Goal: Task Accomplishment & Management: Use online tool/utility

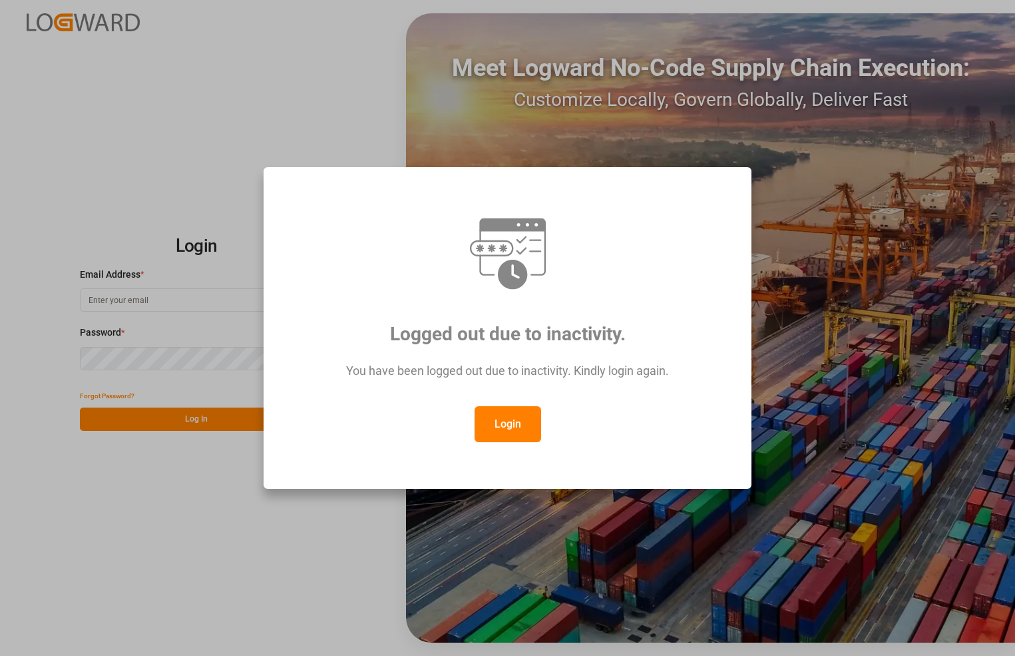
click at [498, 420] on button "Login" at bounding box center [508, 424] width 67 height 36
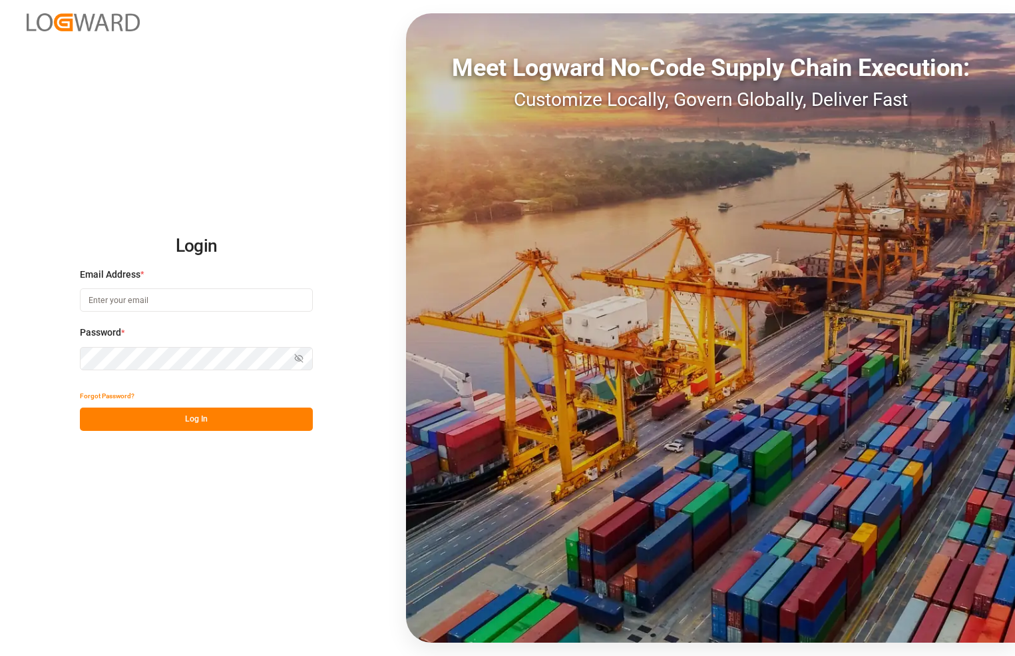
click at [181, 293] on input at bounding box center [196, 299] width 233 height 23
type input "[PERSON_NAME][EMAIL_ADDRESS][PERSON_NAME][DOMAIN_NAME]"
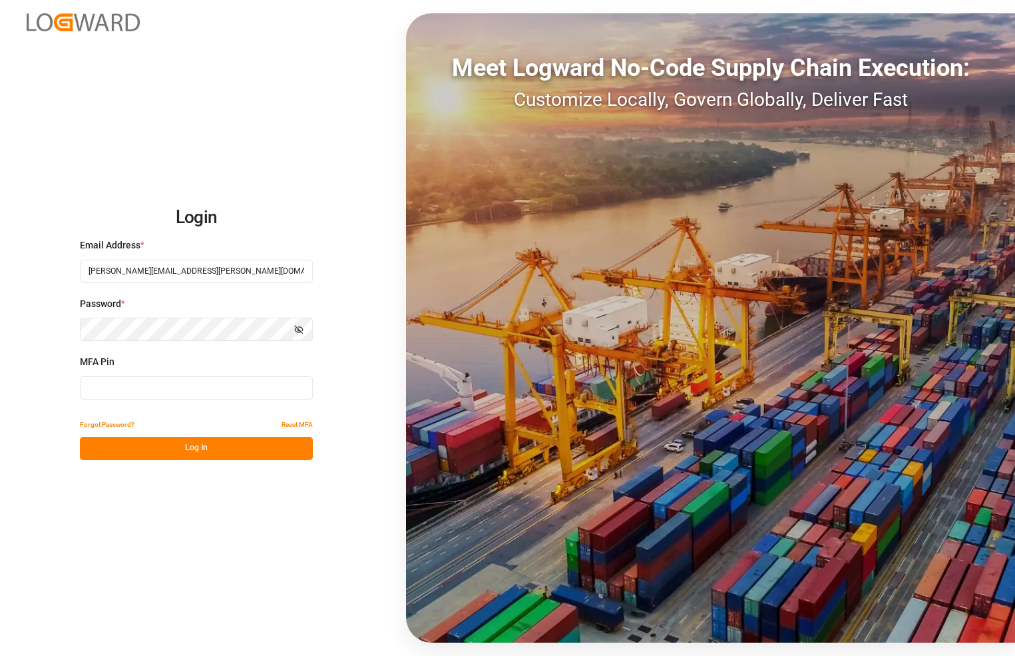
click at [157, 385] on input at bounding box center [196, 387] width 233 height 23
type input "165652"
click at [171, 444] on button "Log In" at bounding box center [196, 448] width 233 height 23
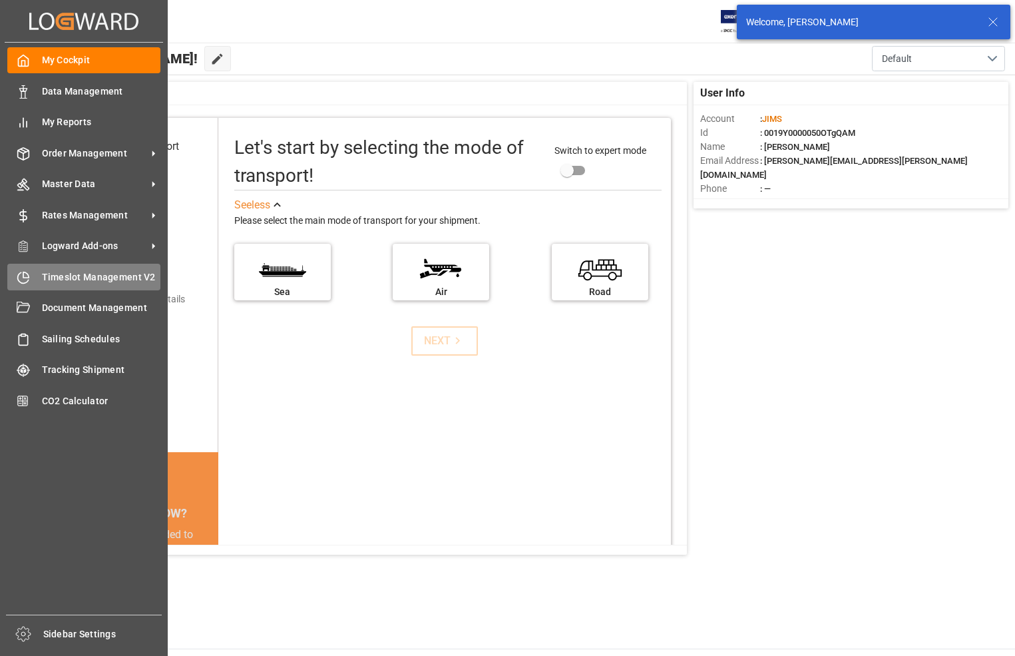
click at [58, 273] on span "Timeslot Management V2" at bounding box center [101, 277] width 119 height 14
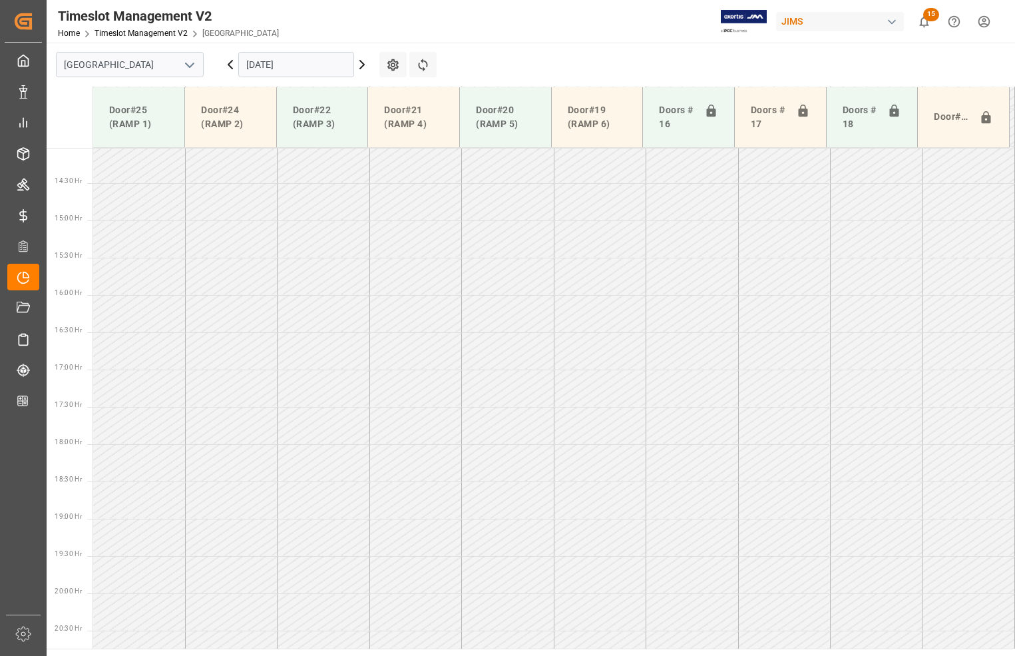
scroll to position [1049, 0]
click at [188, 64] on icon "open menu" at bounding box center [190, 65] width 16 height 16
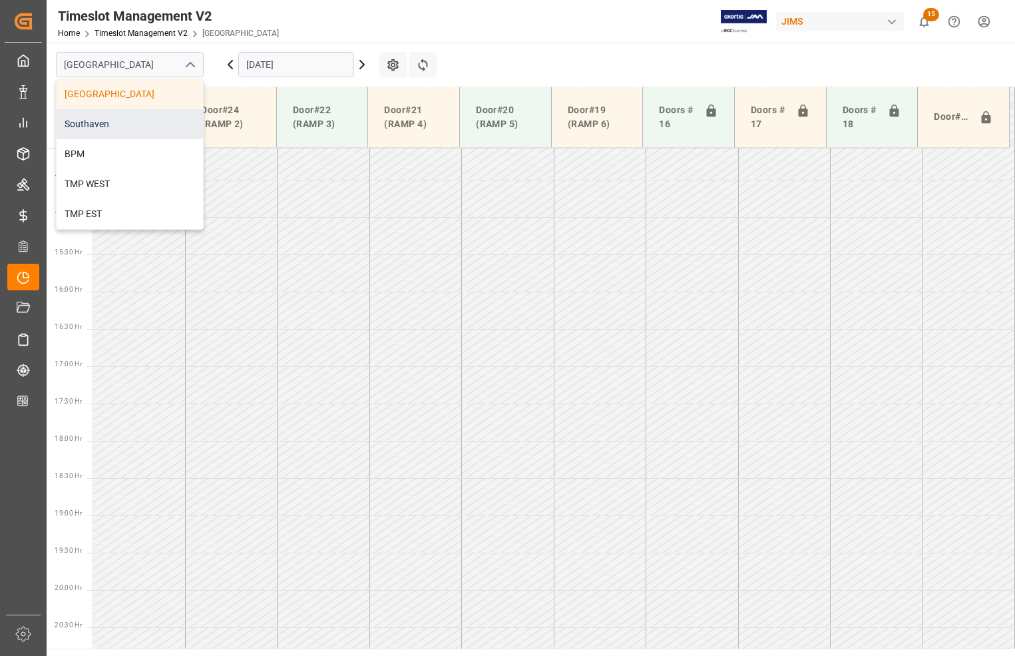
click at [144, 125] on div "Southaven" at bounding box center [130, 124] width 146 height 30
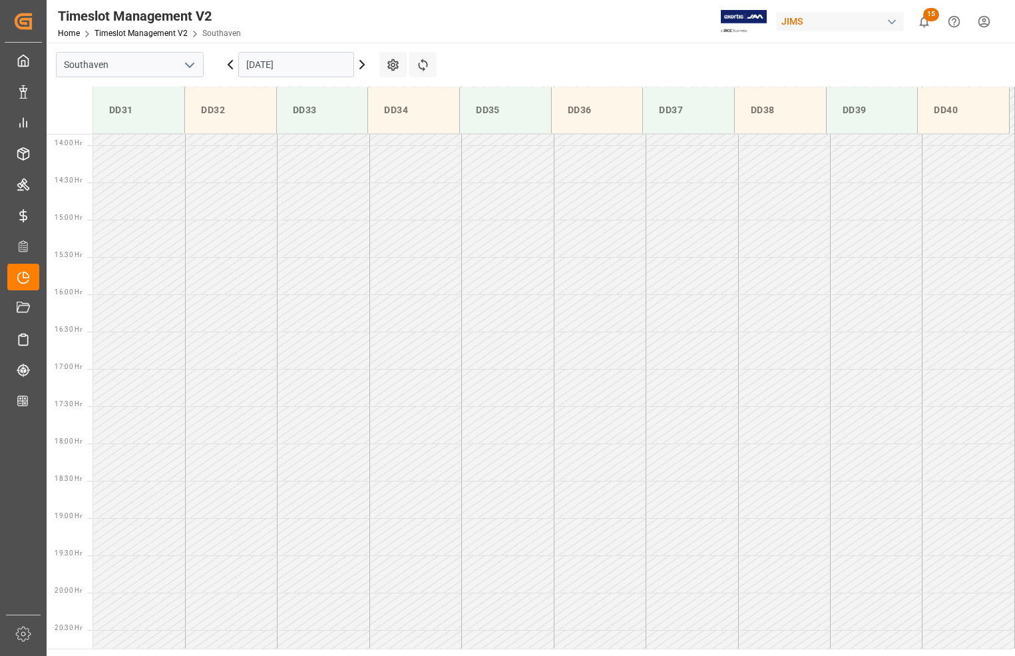
scroll to position [1035, 0]
click at [276, 64] on input "12-09-2025" at bounding box center [296, 64] width 116 height 25
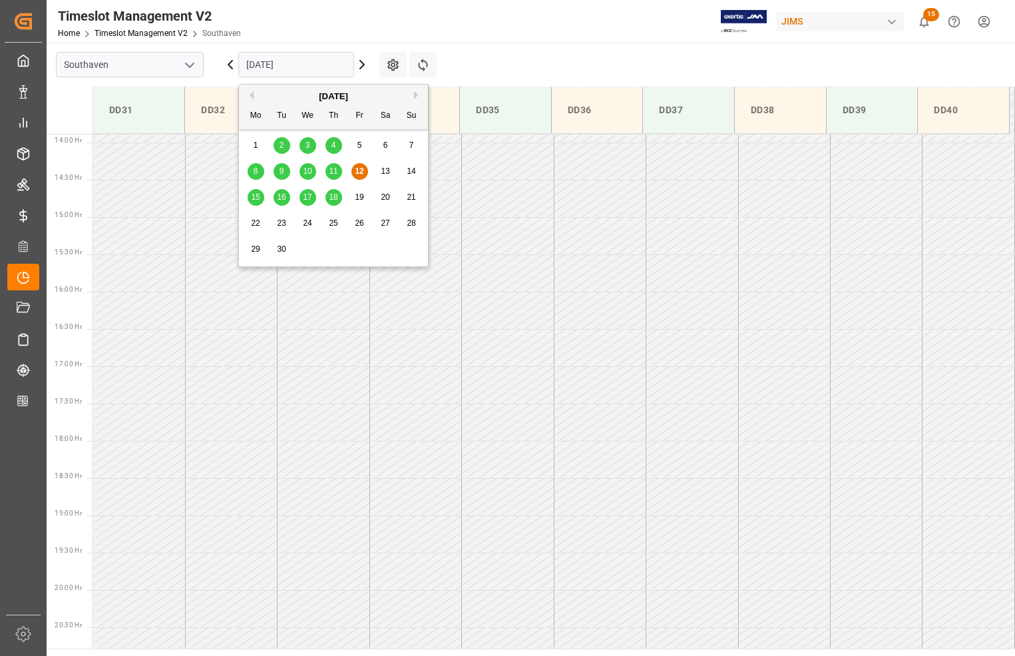
click at [258, 195] on span "15" at bounding box center [255, 196] width 9 height 9
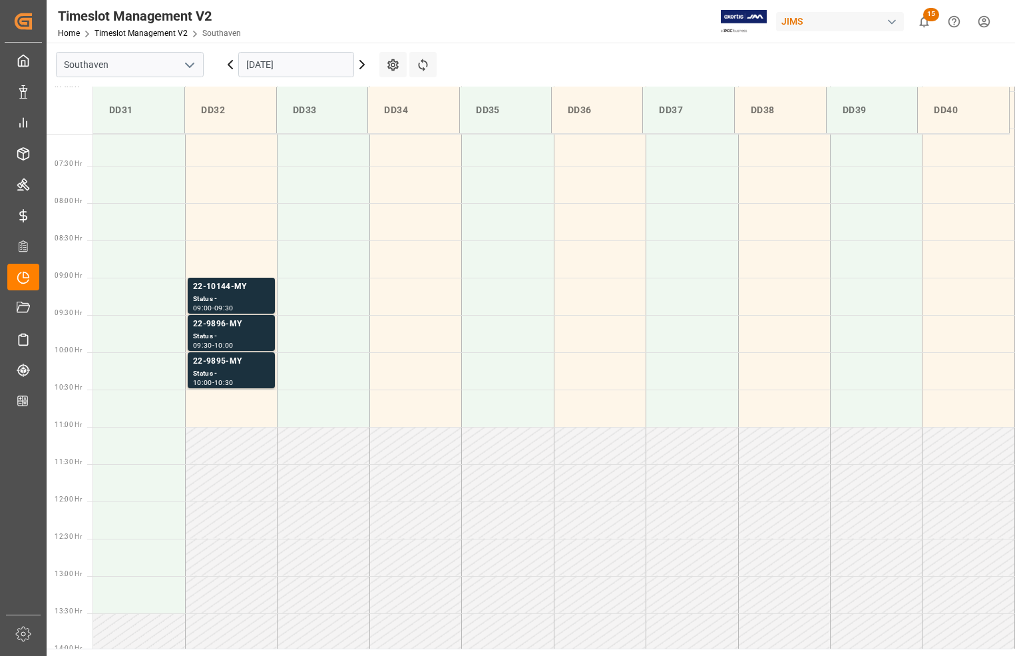
scroll to position [536, 0]
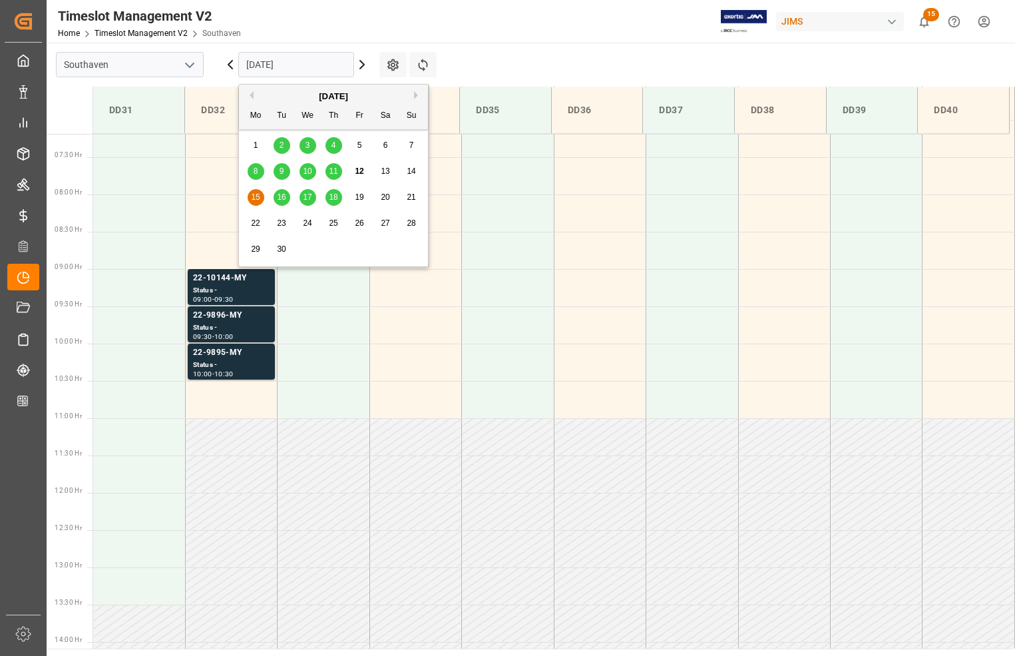
click at [280, 60] on input "15-09-2025" at bounding box center [296, 64] width 116 height 25
click at [278, 192] on div "16" at bounding box center [282, 198] width 17 height 16
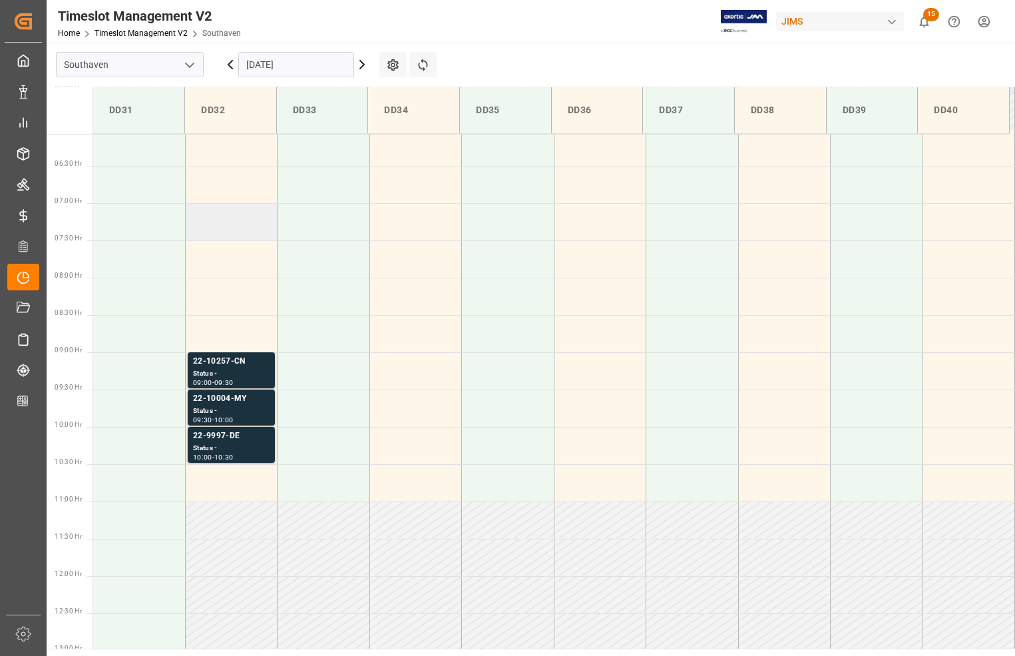
scroll to position [370, 0]
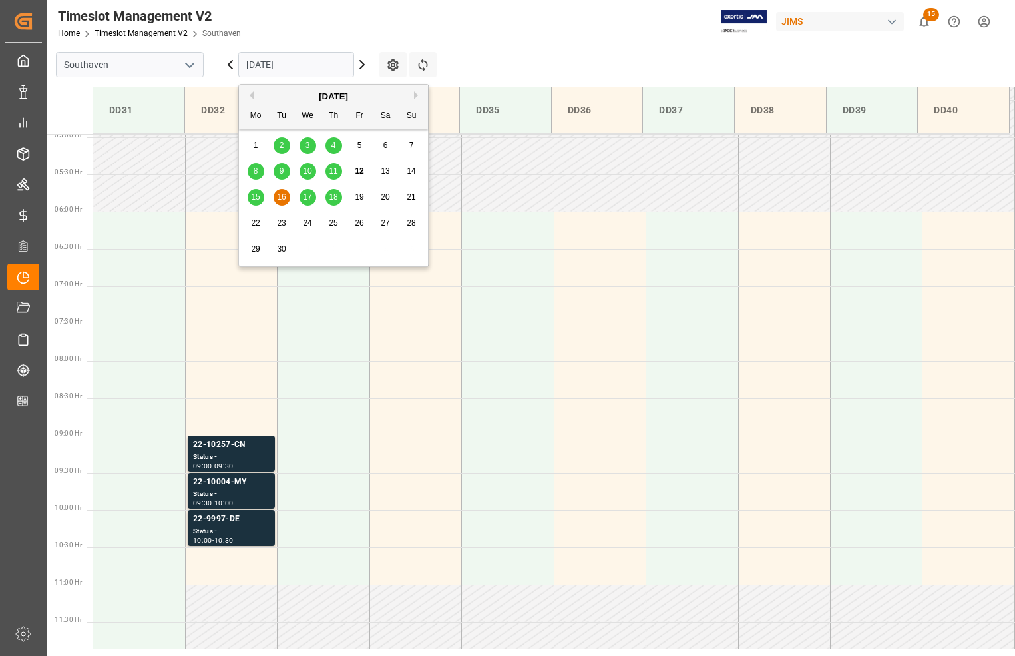
click at [311, 67] on input "16-09-2025" at bounding box center [296, 64] width 116 height 25
click at [304, 193] on span "17" at bounding box center [307, 196] width 9 height 9
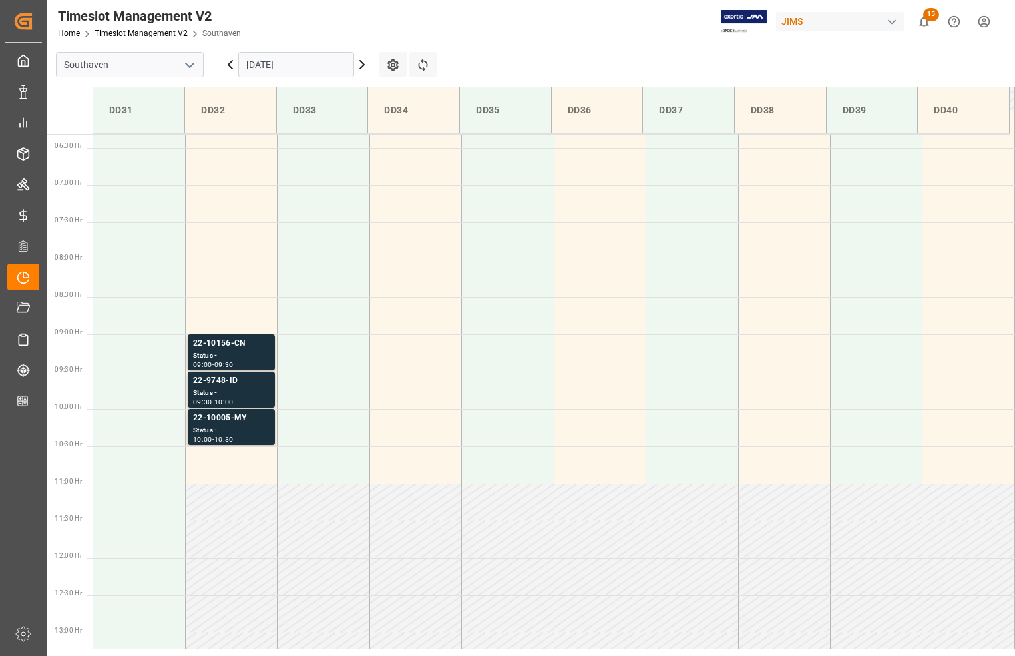
scroll to position [453, 0]
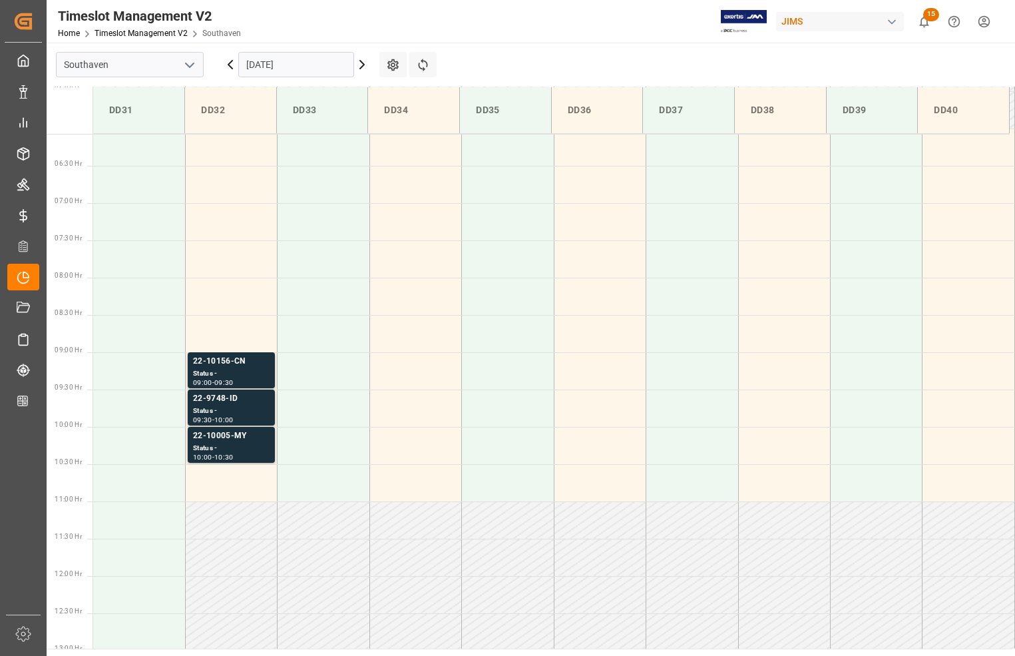
click at [314, 61] on input "17-09-2025" at bounding box center [296, 64] width 116 height 25
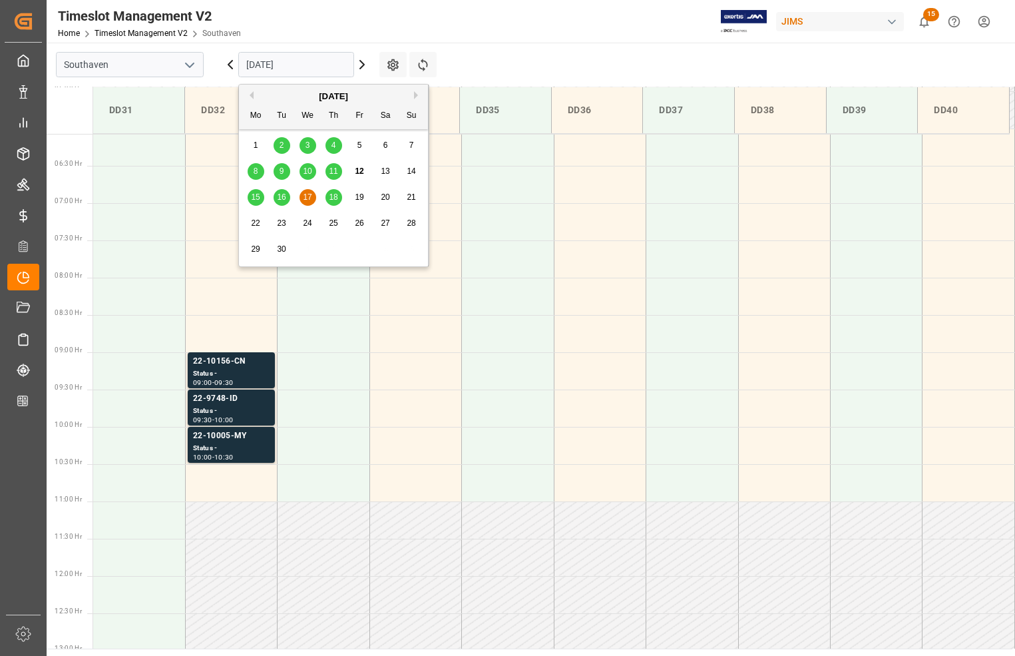
click at [334, 195] on span "18" at bounding box center [333, 196] width 9 height 9
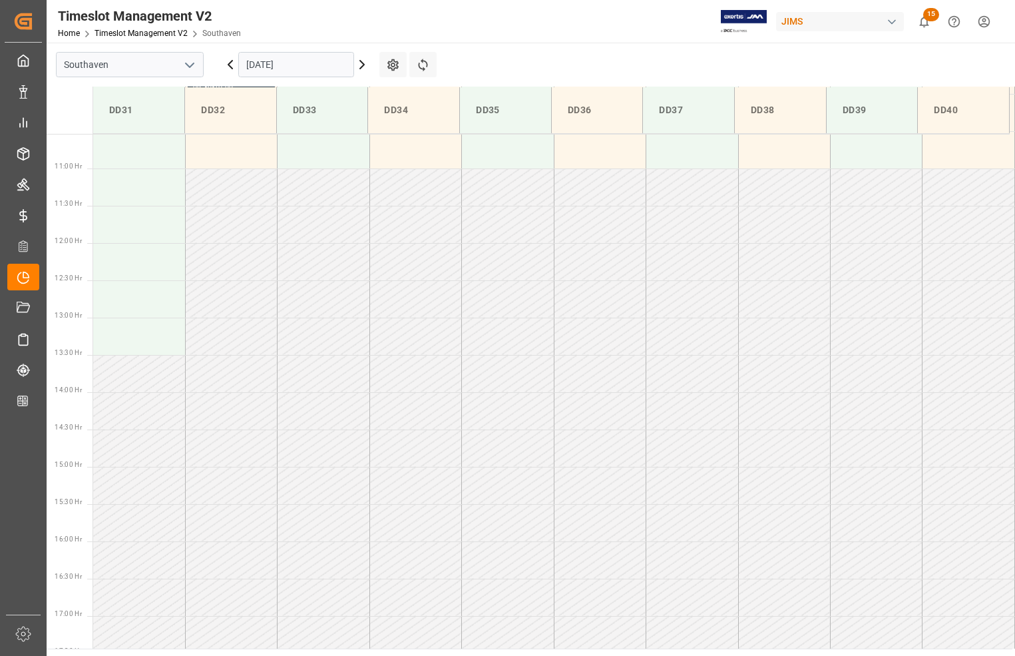
scroll to position [536, 0]
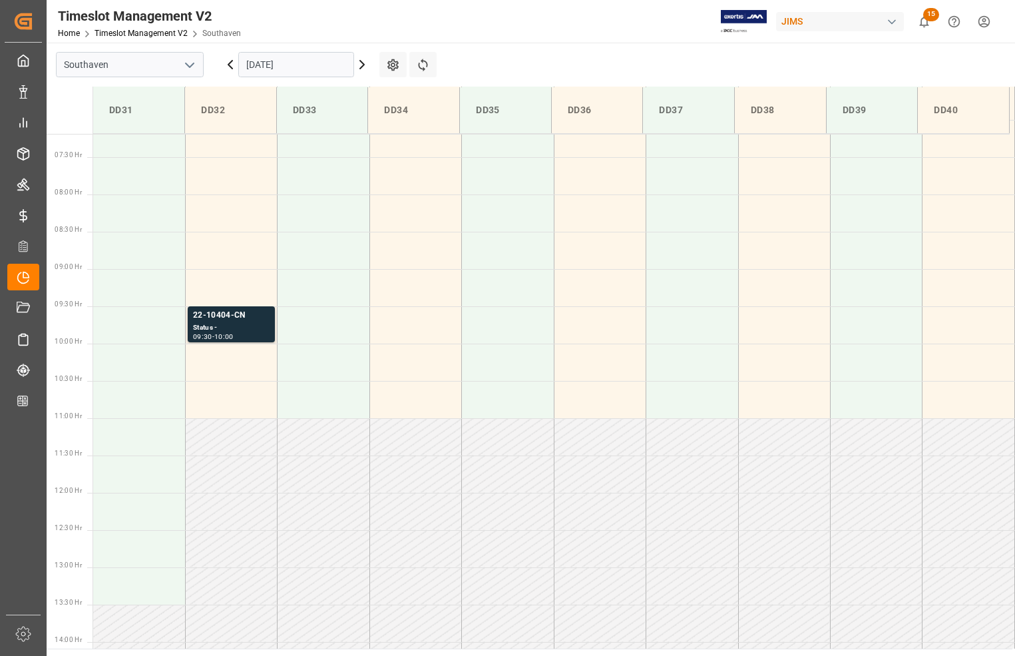
click at [192, 63] on icon "open menu" at bounding box center [190, 65] width 16 height 16
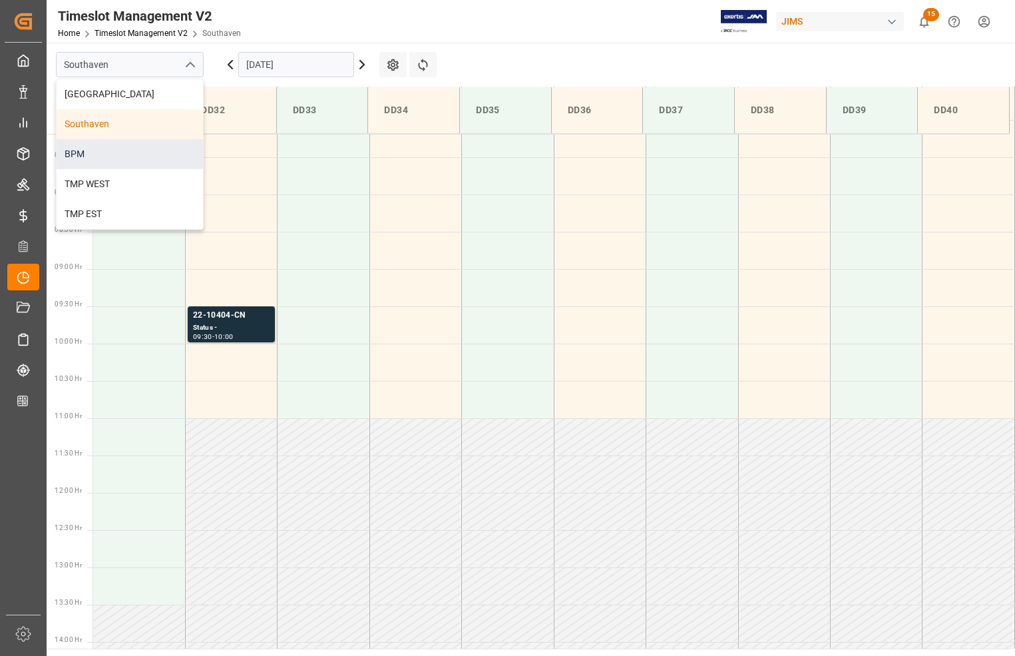
click at [94, 154] on div "BPM" at bounding box center [130, 154] width 146 height 30
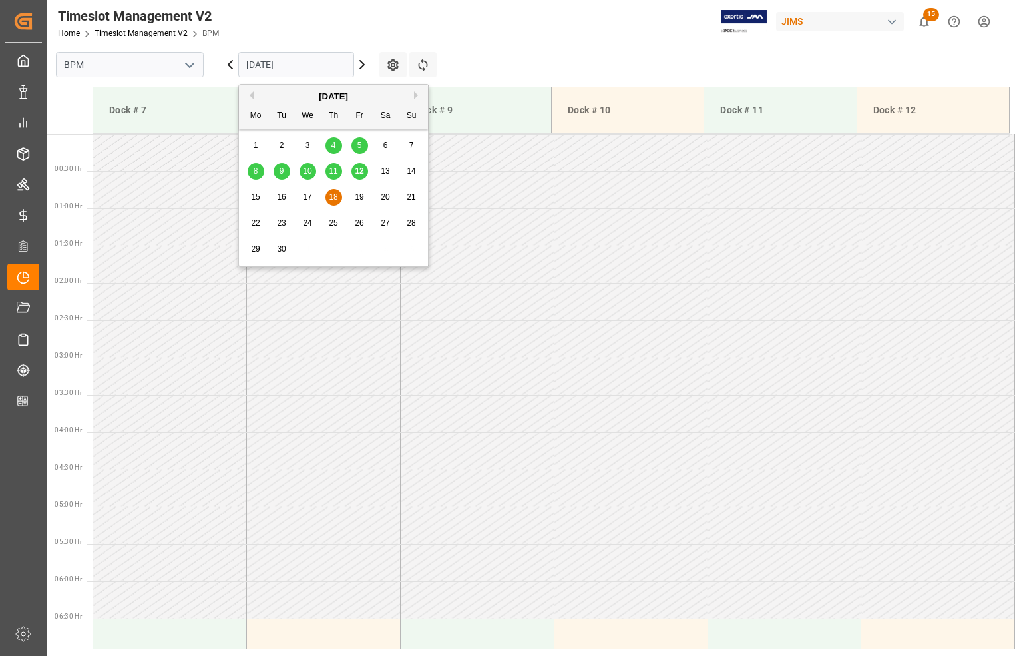
click at [273, 65] on input "18-09-2025" at bounding box center [296, 64] width 116 height 25
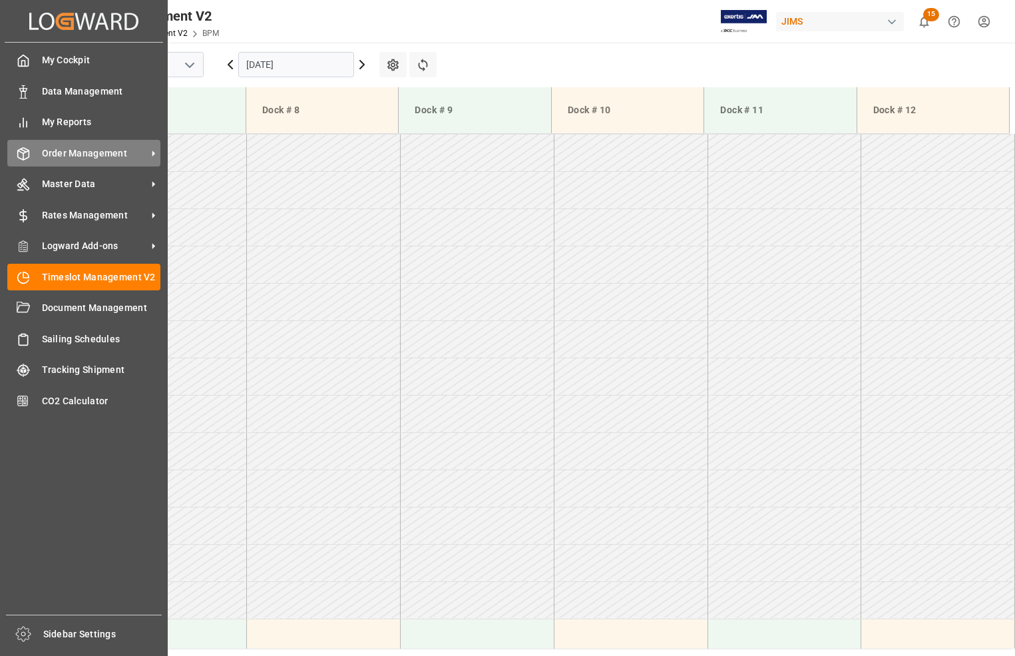
click at [63, 150] on span "Order Management" at bounding box center [94, 153] width 105 height 14
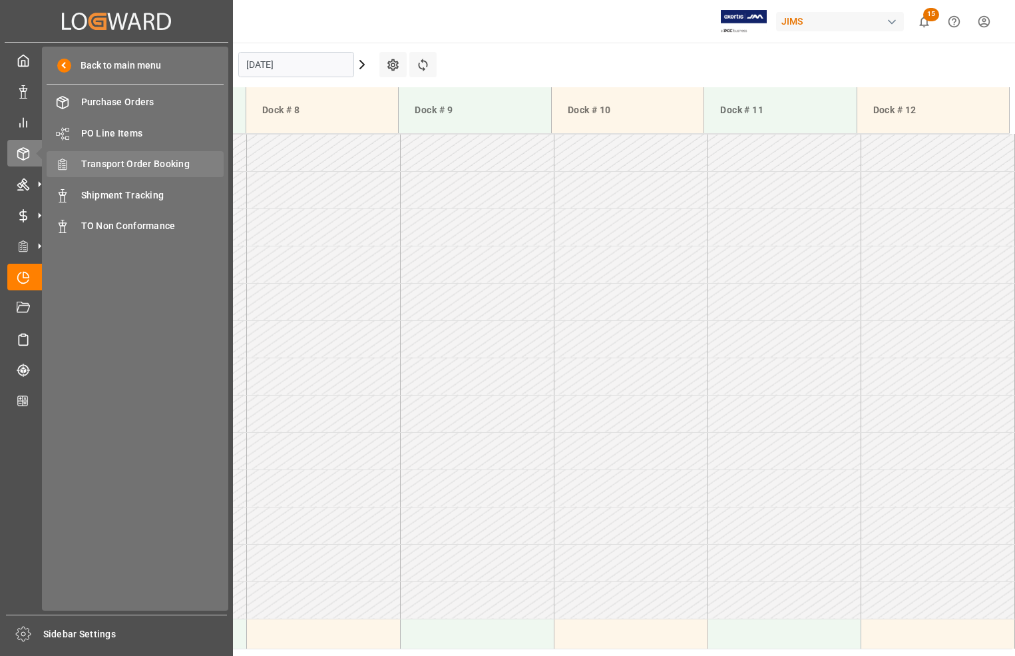
click at [134, 161] on span "Transport Order Booking" at bounding box center [152, 164] width 143 height 14
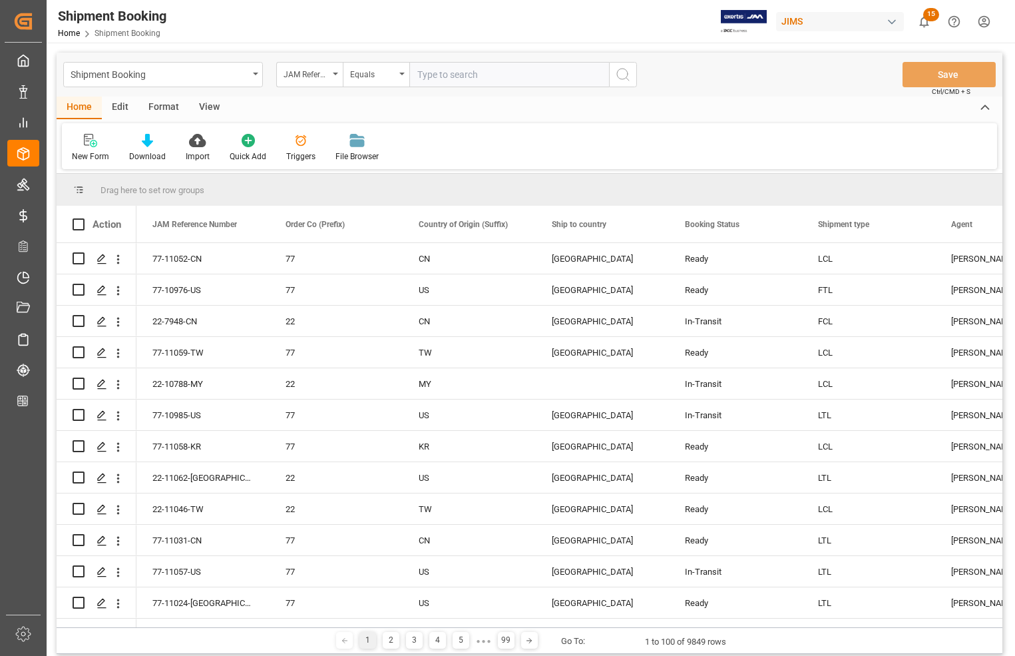
click at [447, 70] on input "text" at bounding box center [510, 74] width 200 height 25
click at [451, 77] on input "text" at bounding box center [510, 74] width 200 height 25
type input "1"
type input "77-10975-US"
click at [620, 75] on icon "search button" at bounding box center [623, 75] width 16 height 16
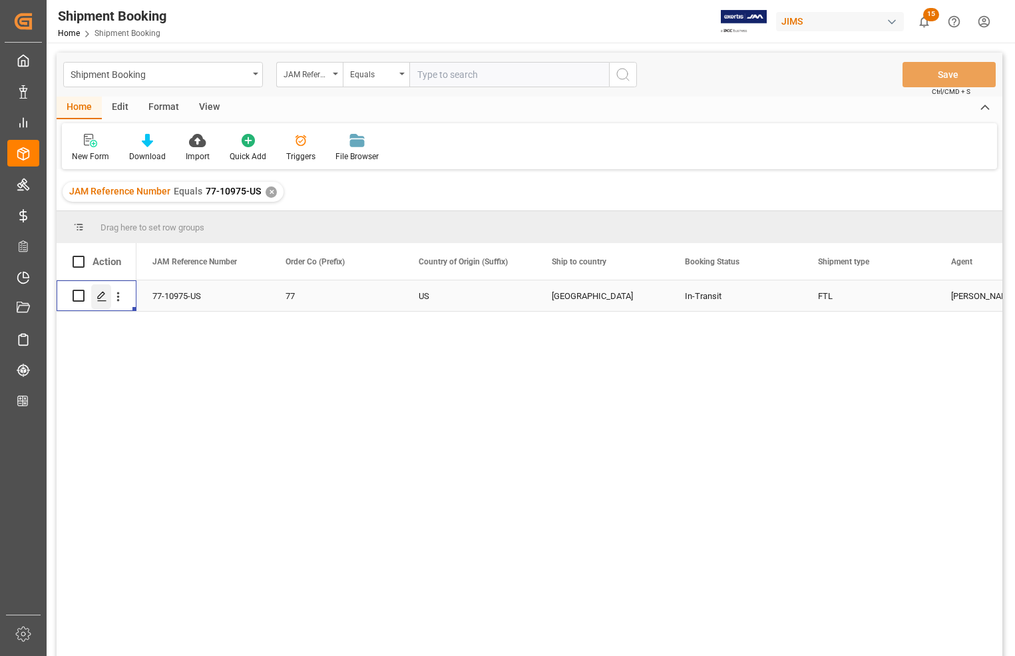
click at [101, 297] on polygon "Press SPACE to select this row." at bounding box center [101, 295] width 7 height 7
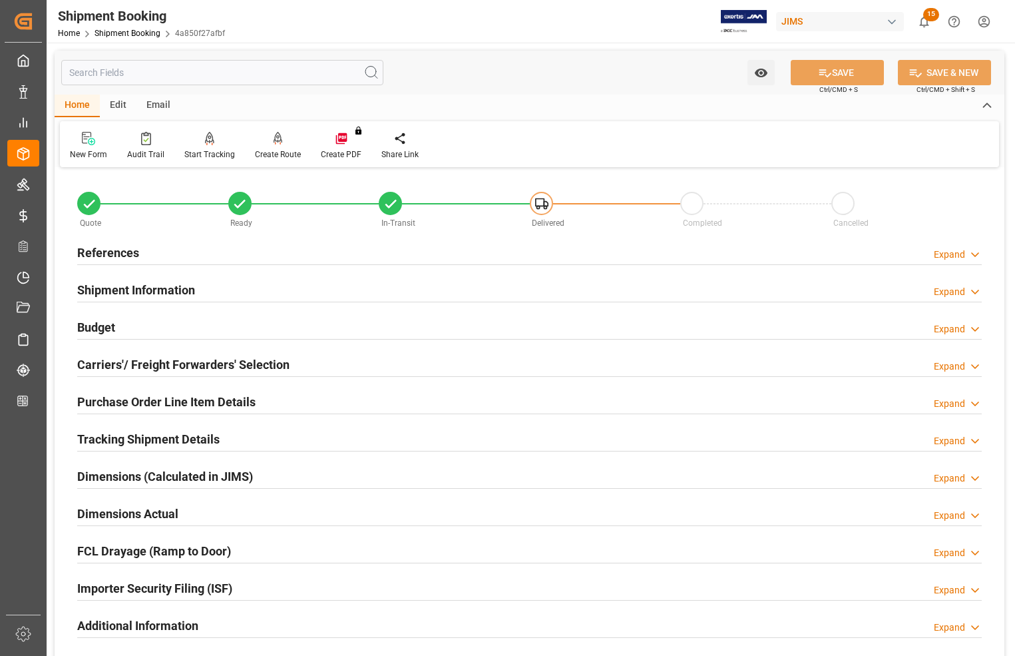
click at [93, 252] on h2 "References" at bounding box center [108, 253] width 62 height 18
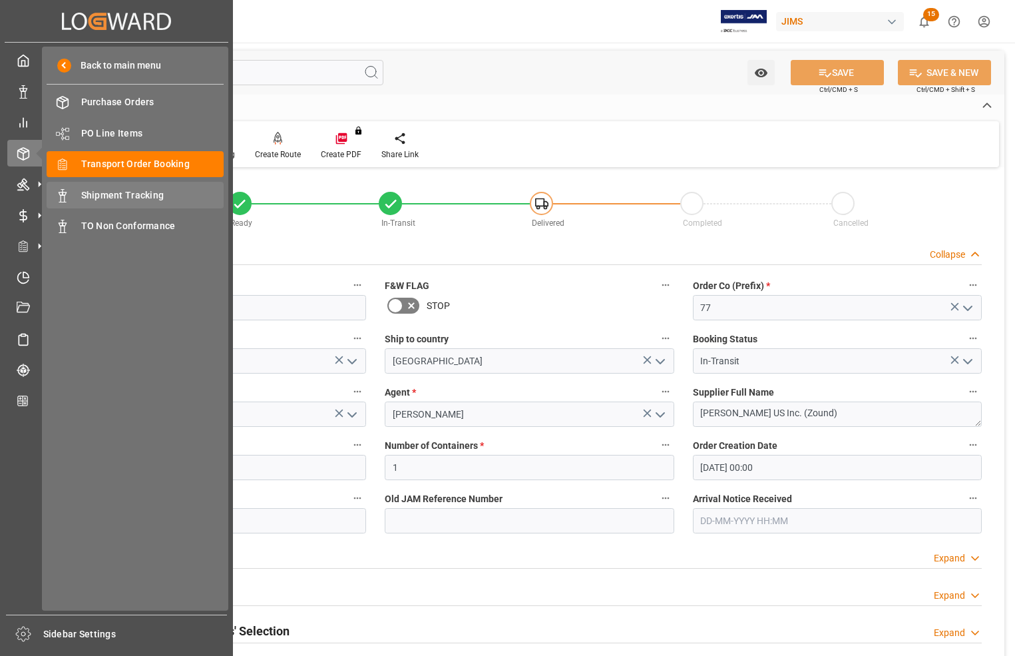
click at [120, 194] on span "Shipment Tracking" at bounding box center [152, 195] width 143 height 14
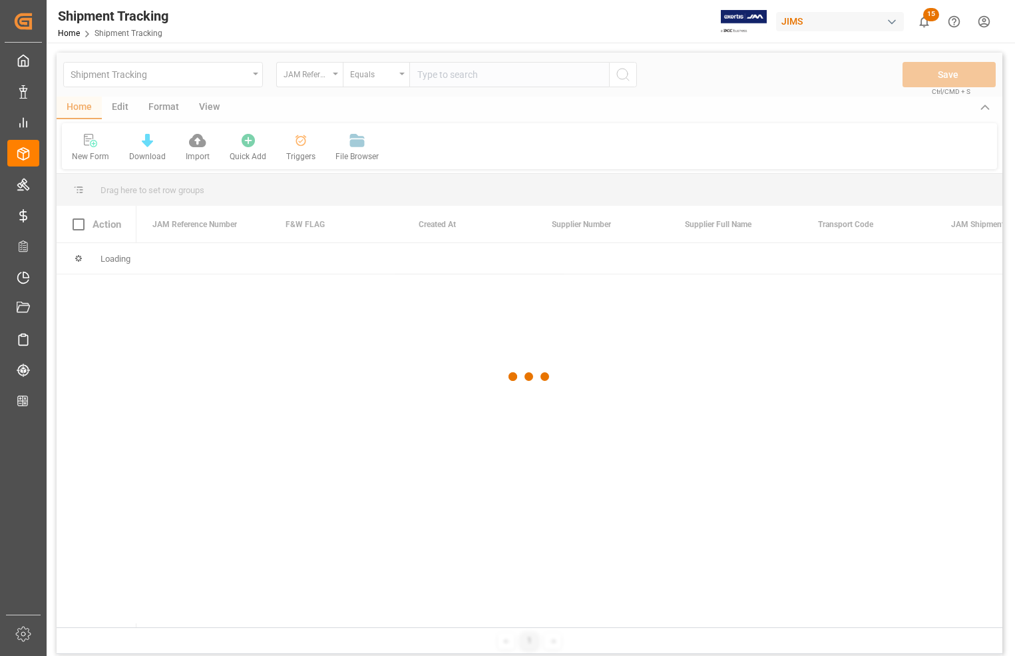
click at [446, 78] on div at bounding box center [530, 377] width 946 height 648
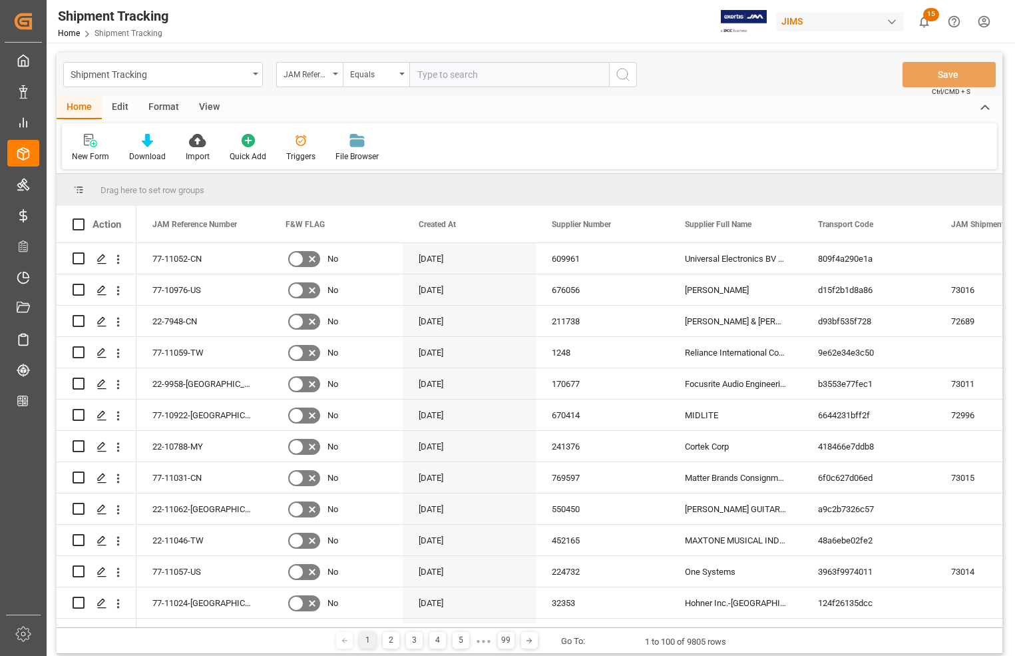
click at [444, 75] on input "text" at bounding box center [510, 74] width 200 height 25
type input "77-10975-US"
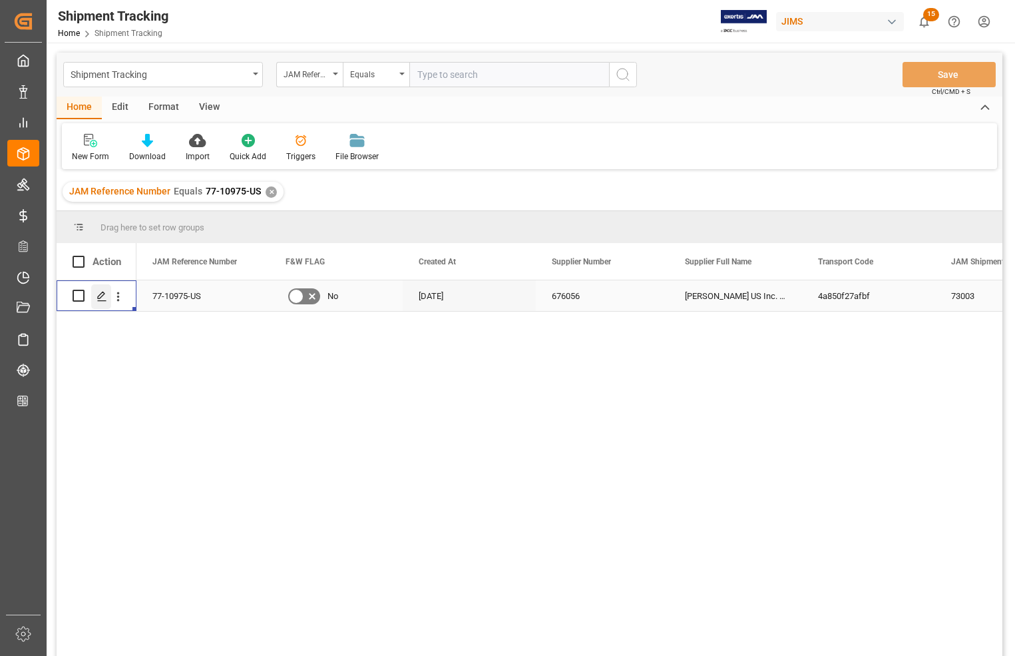
click at [97, 294] on icon "Press SPACE to select this row." at bounding box center [102, 296] width 11 height 11
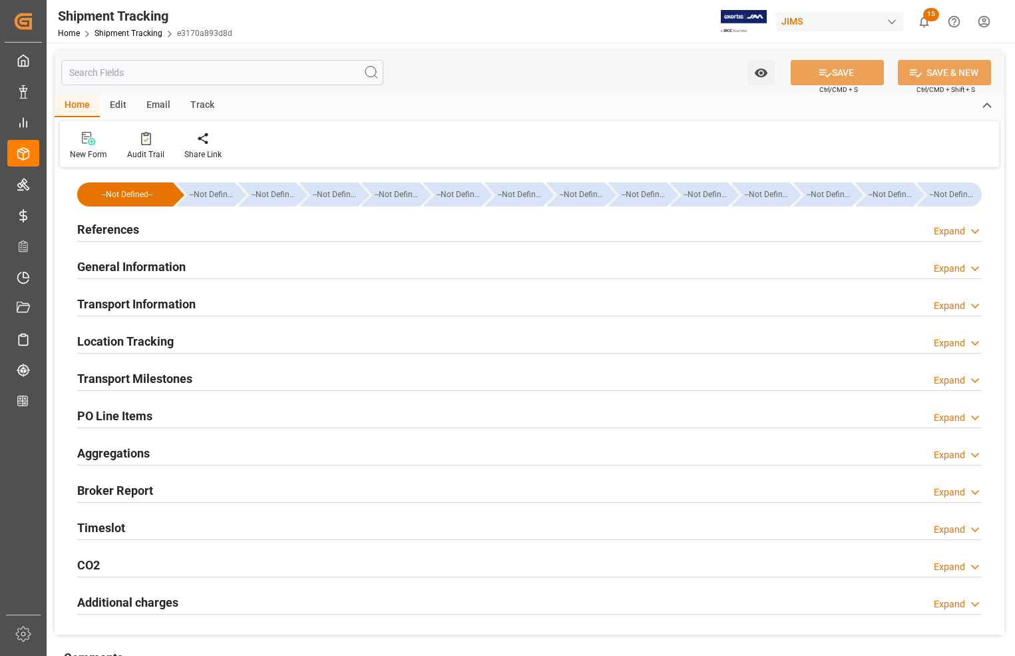
type input "09-09-2025"
click at [93, 230] on h2 "References" at bounding box center [108, 229] width 62 height 18
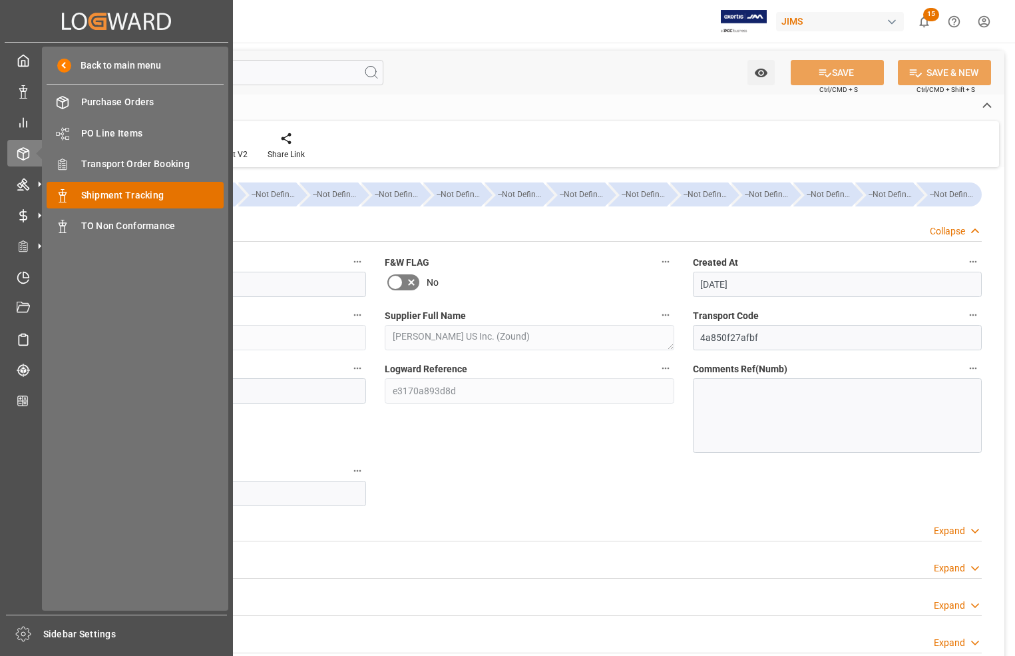
click at [95, 194] on span "Shipment Tracking" at bounding box center [152, 195] width 143 height 14
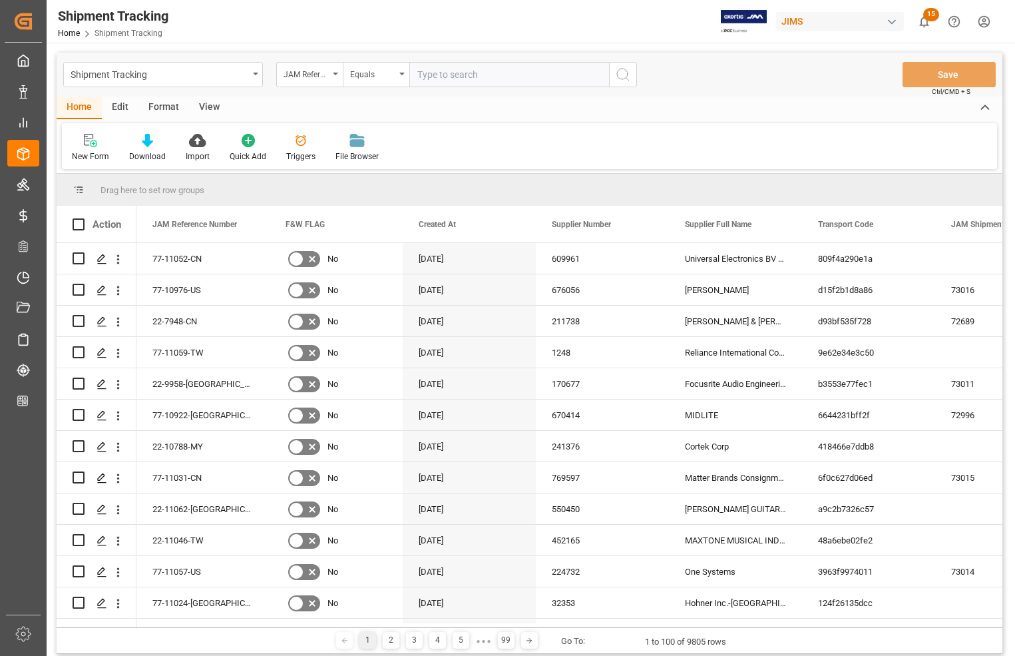
click at [451, 75] on input "text" at bounding box center [510, 74] width 200 height 25
type input "77-10977-US"
click at [619, 77] on icon "search button" at bounding box center [623, 75] width 16 height 16
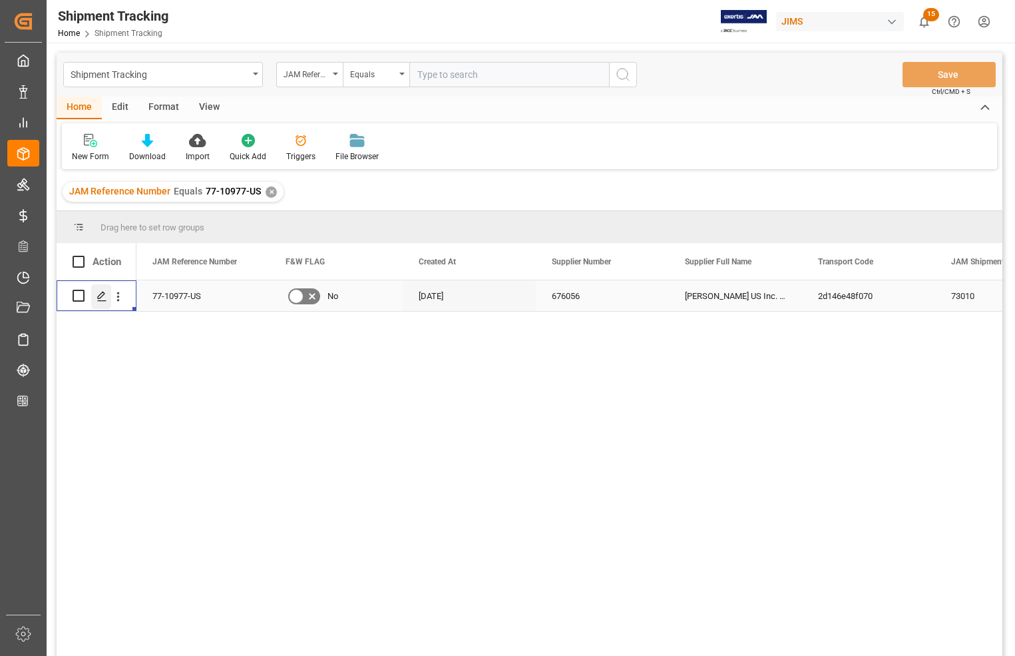
click at [99, 295] on polygon "Press SPACE to select this row." at bounding box center [101, 295] width 7 height 7
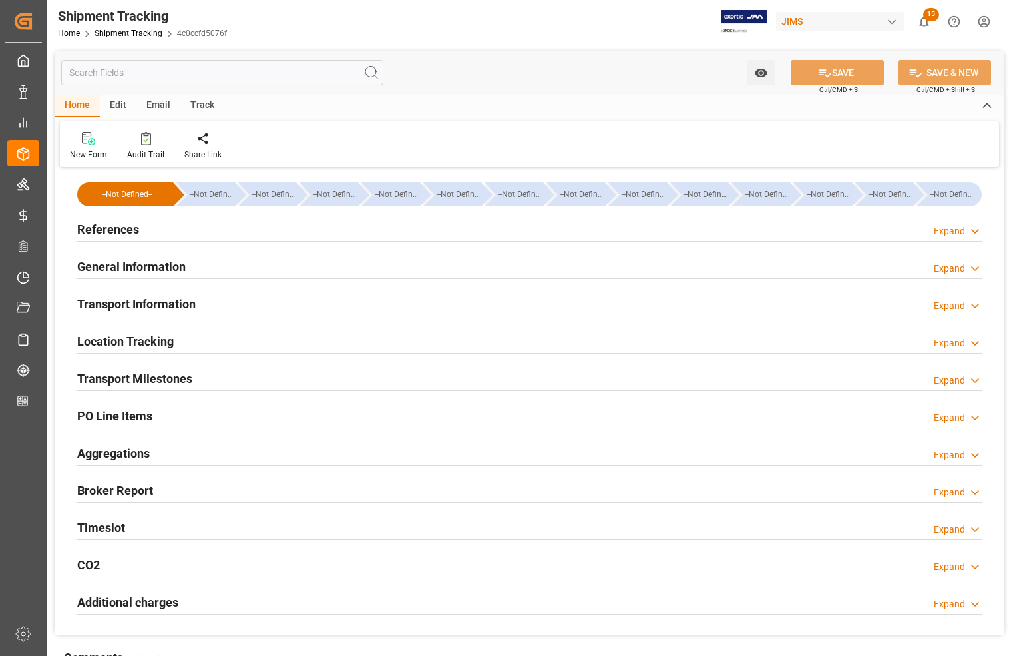
type input "09-09-2025"
click at [105, 228] on h2 "References" at bounding box center [108, 229] width 62 height 18
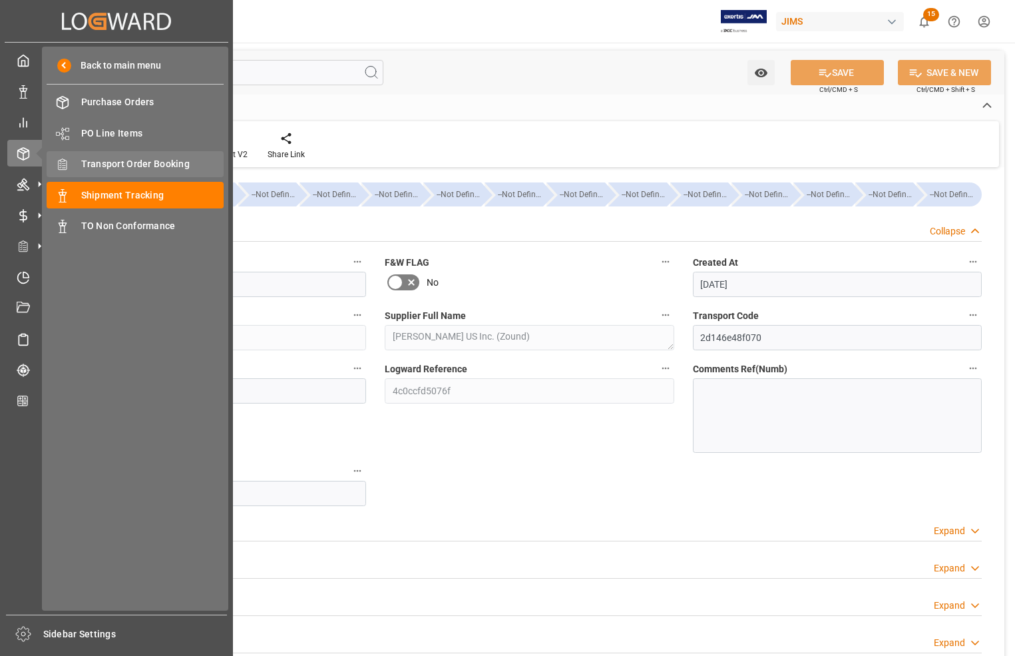
click at [109, 158] on span "Transport Order Booking" at bounding box center [152, 164] width 143 height 14
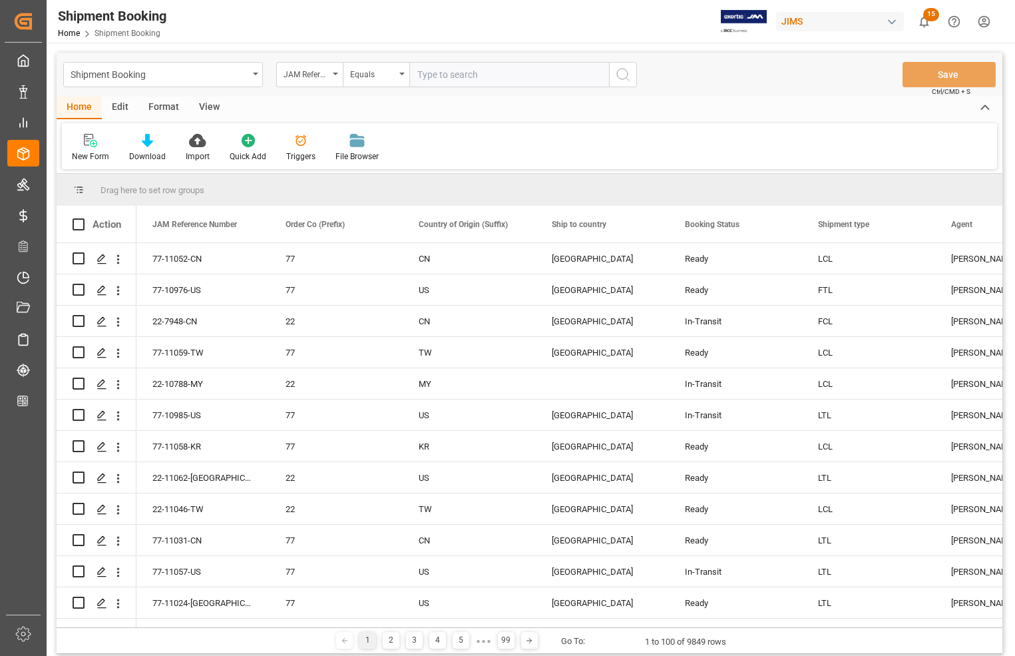
click at [453, 75] on input "text" at bounding box center [510, 74] width 200 height 25
type input "77-10975-US"
click at [621, 77] on icon "search button" at bounding box center [623, 75] width 16 height 16
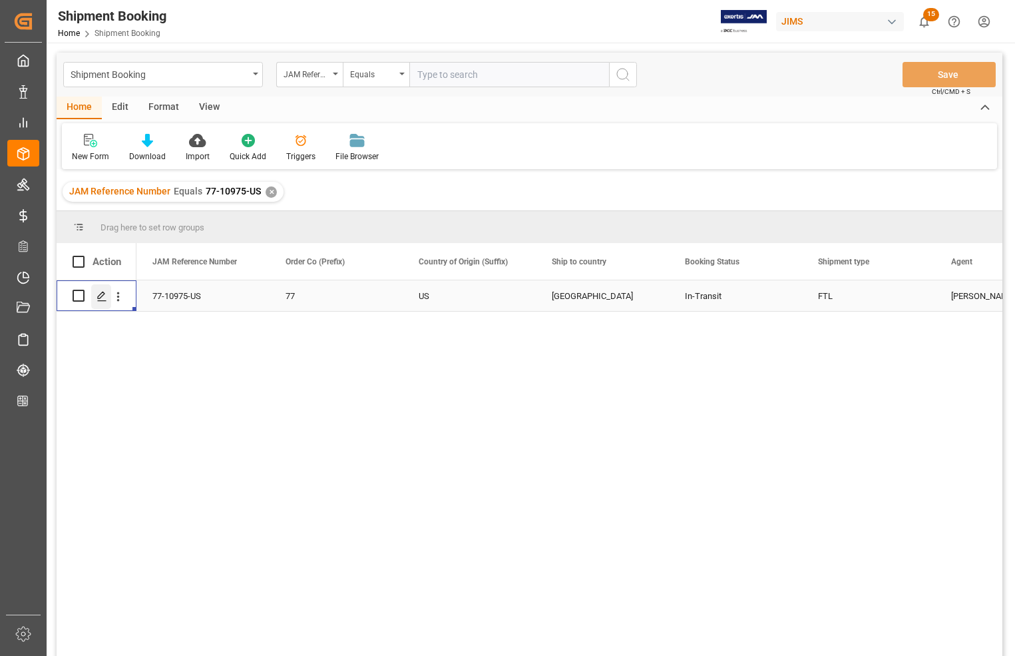
click at [100, 294] on polygon "Press SPACE to select this row." at bounding box center [101, 295] width 7 height 7
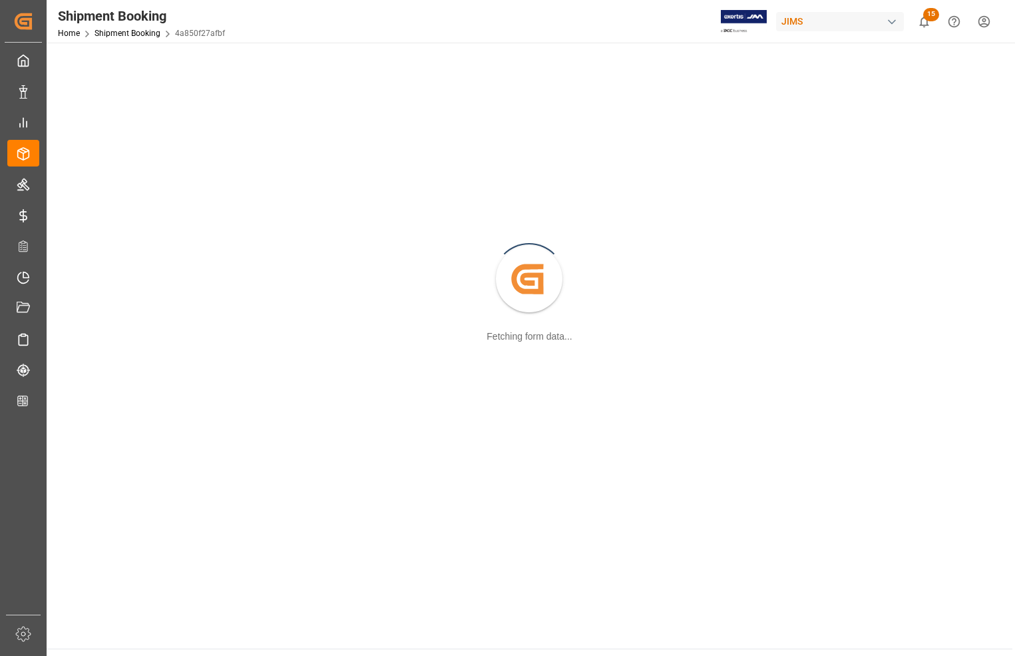
click at [100, 294] on div "Created by potrace 1.15, written by Peter Selinger 2001-2017 Fetching form data…" at bounding box center [530, 280] width 950 height 459
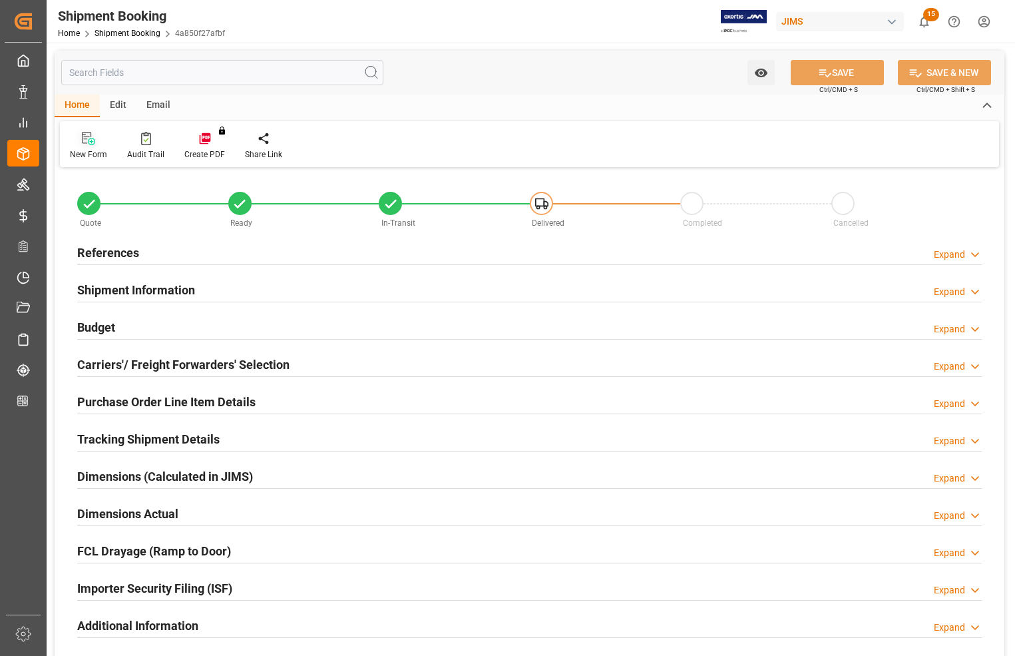
type input "1"
type input "[DATE] 00:00"
type input "[DATE]"
click at [94, 250] on h2 "References" at bounding box center [108, 253] width 62 height 18
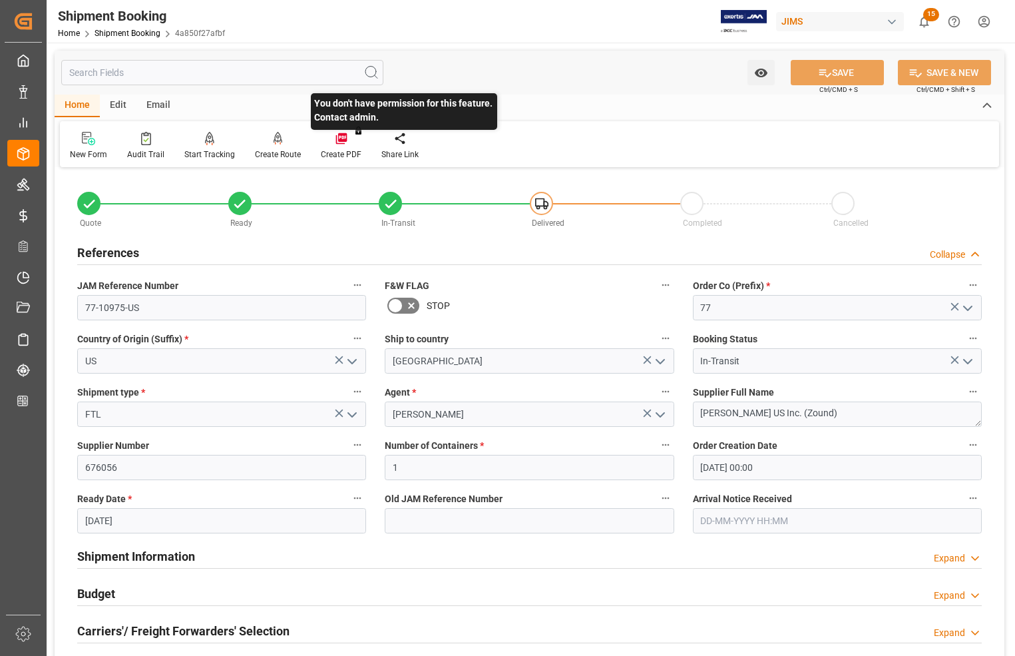
click at [328, 142] on div "You don't have permission for this feature. Contact admin." at bounding box center [341, 145] width 61 height 29
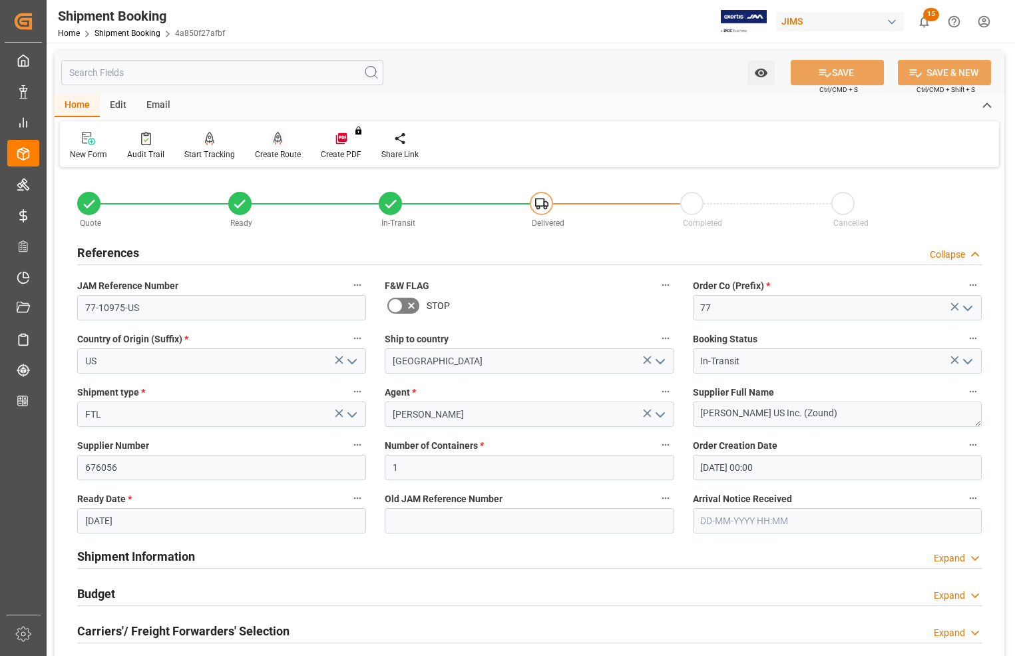
click at [282, 150] on div "Create Route" at bounding box center [278, 154] width 46 height 12
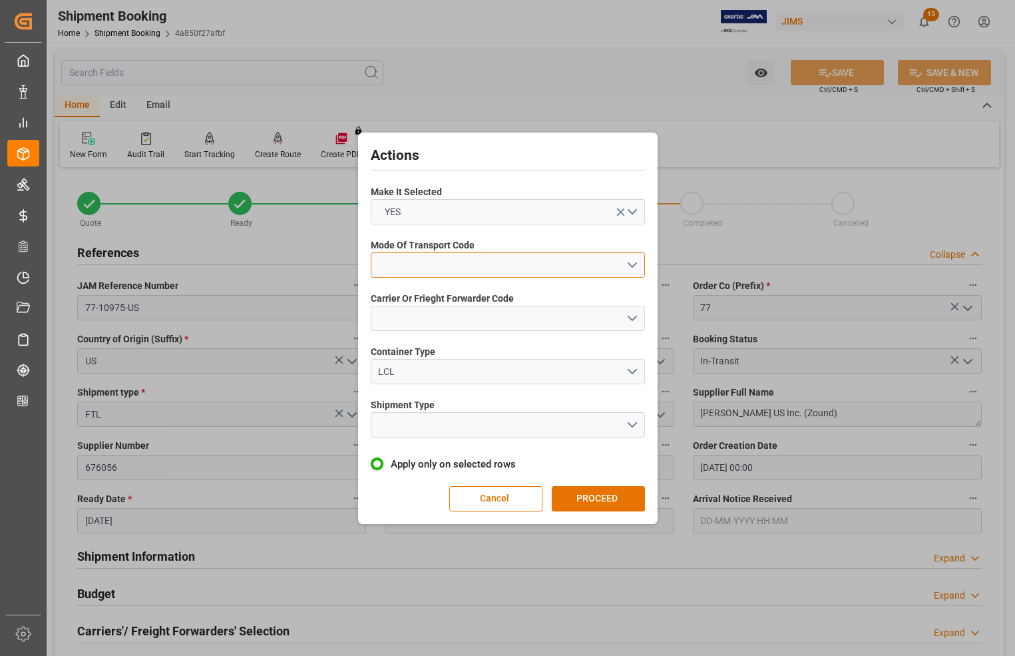
click at [428, 252] on button "open menu" at bounding box center [508, 264] width 274 height 25
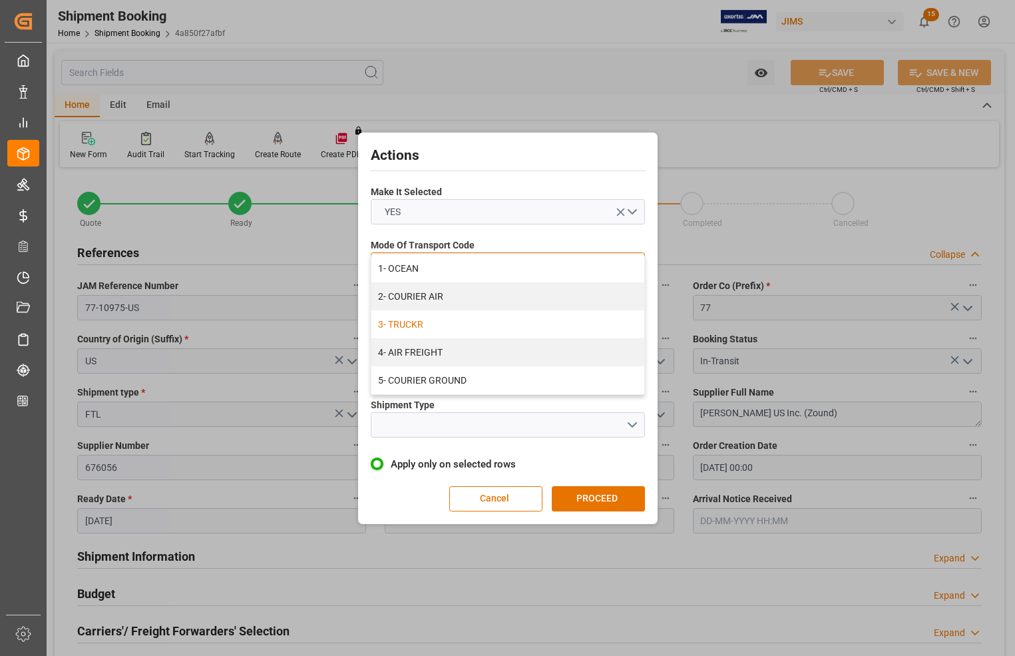
click at [427, 318] on div "3- TRUCKR" at bounding box center [508, 324] width 273 height 28
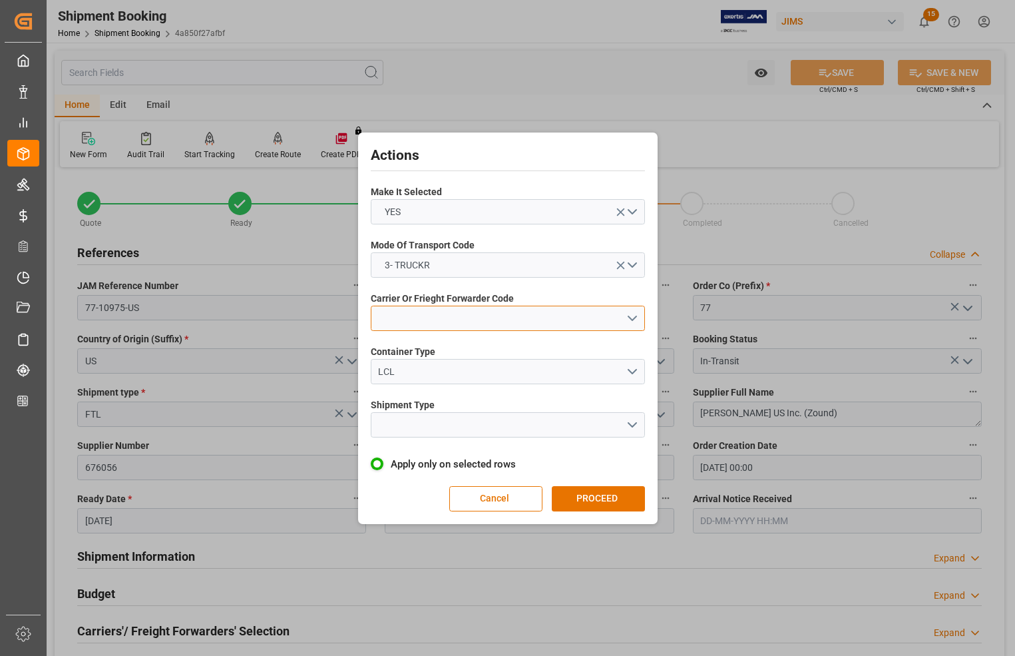
click at [424, 316] on button "open menu" at bounding box center [508, 318] width 274 height 25
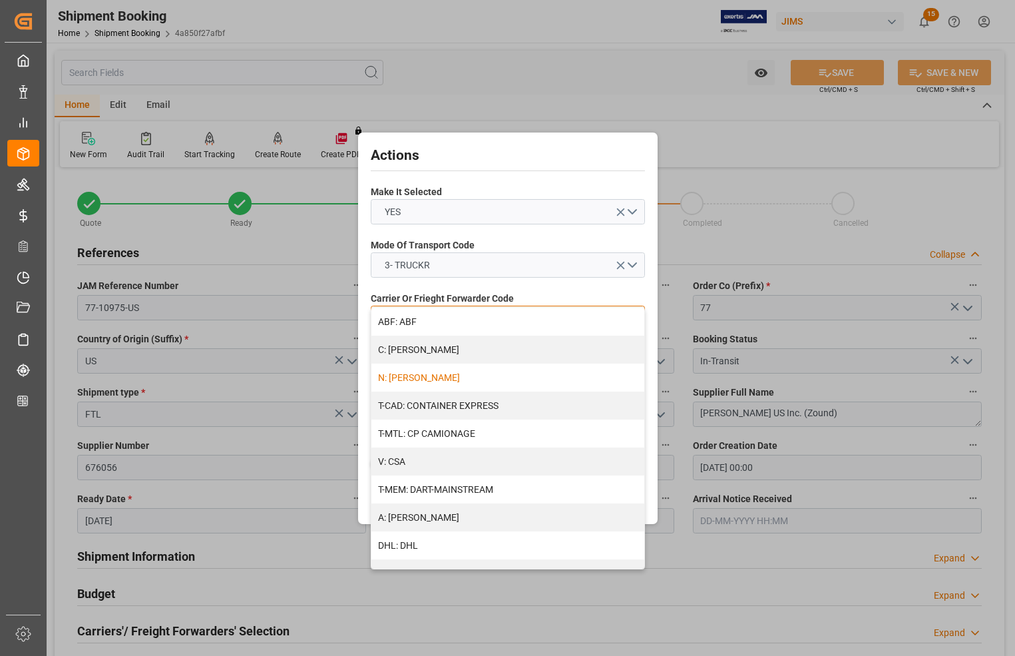
click at [425, 370] on div "N: [PERSON_NAME]" at bounding box center [508, 378] width 273 height 28
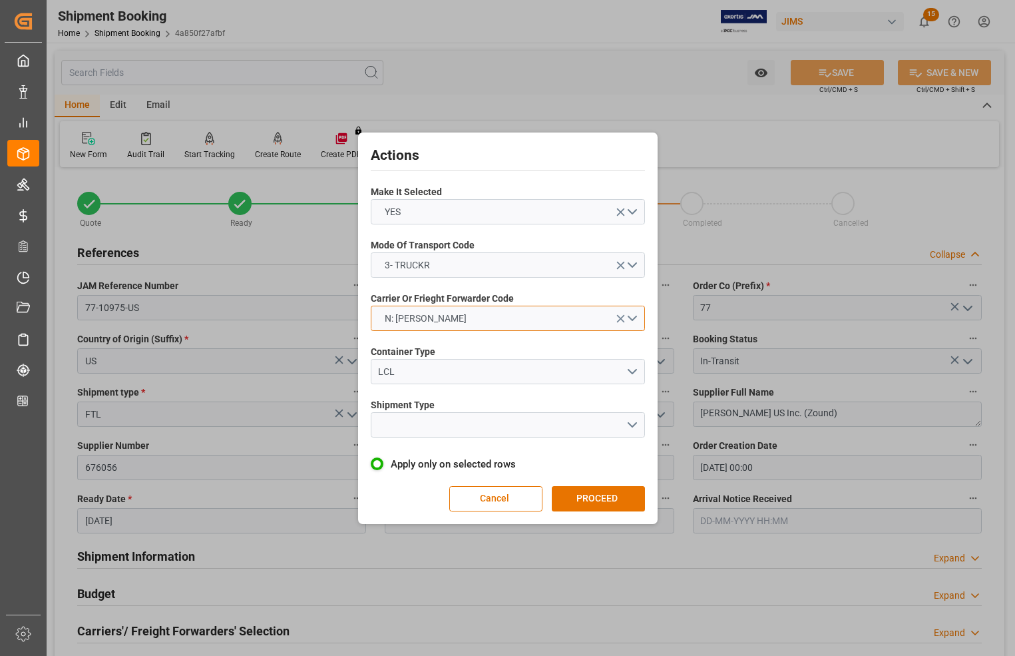
click at [427, 318] on span "N: [PERSON_NAME]" at bounding box center [425, 319] width 95 height 14
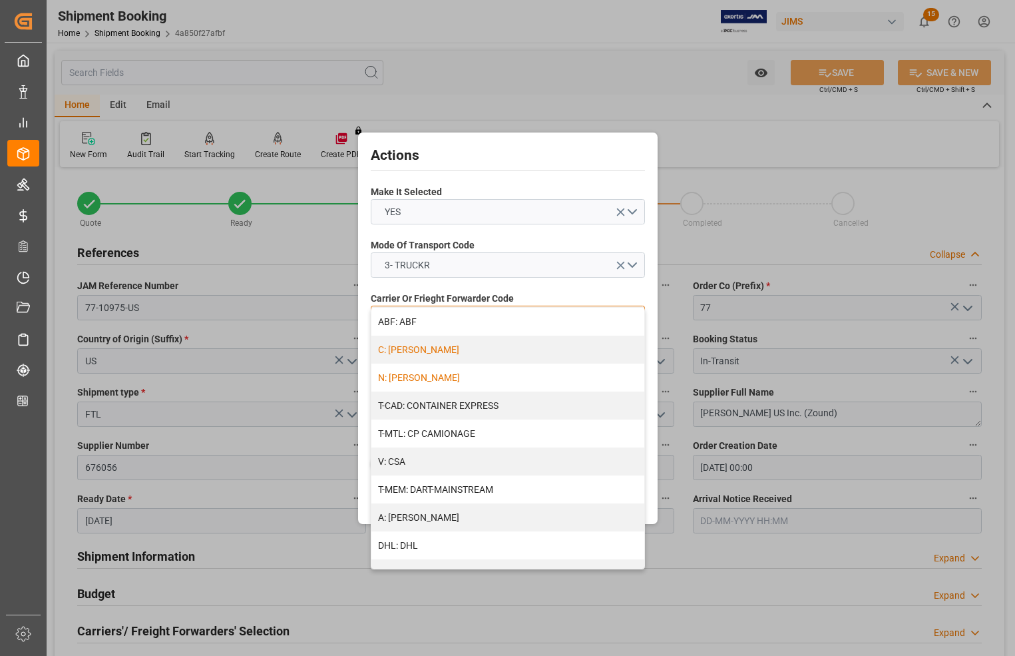
click at [427, 348] on div "C: [PERSON_NAME]" at bounding box center [508, 350] width 273 height 28
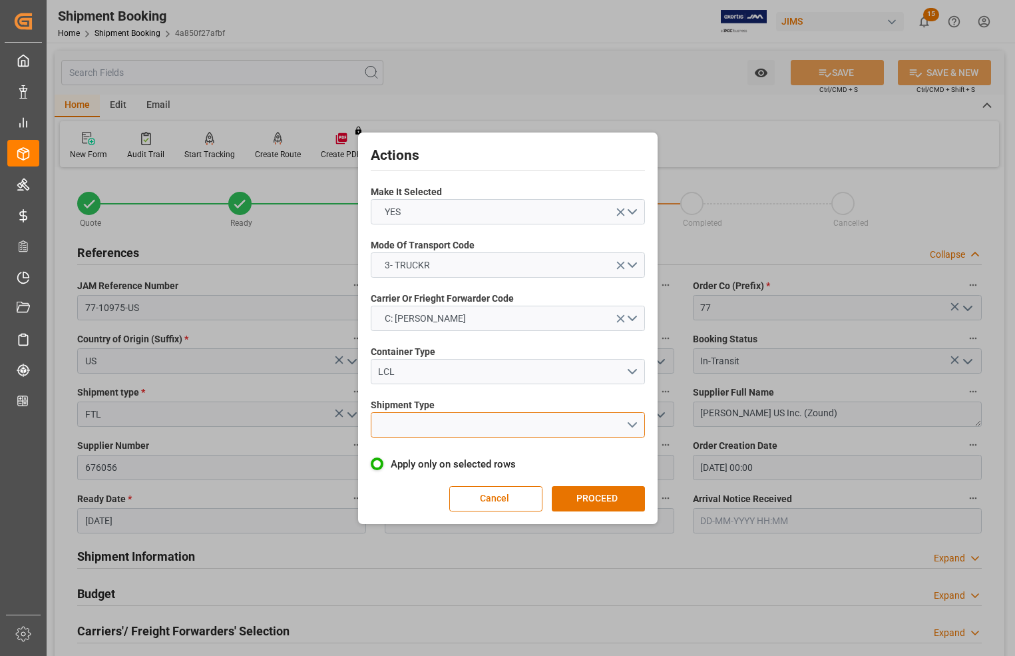
click at [426, 424] on button "open menu" at bounding box center [508, 424] width 274 height 25
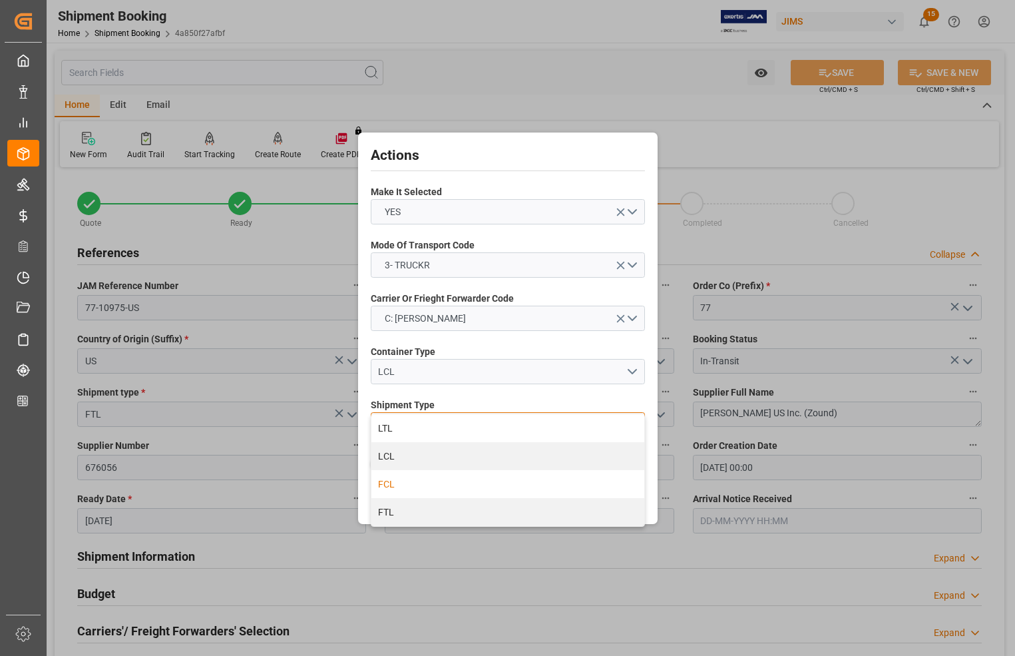
click at [400, 481] on div "FCL" at bounding box center [508, 484] width 273 height 28
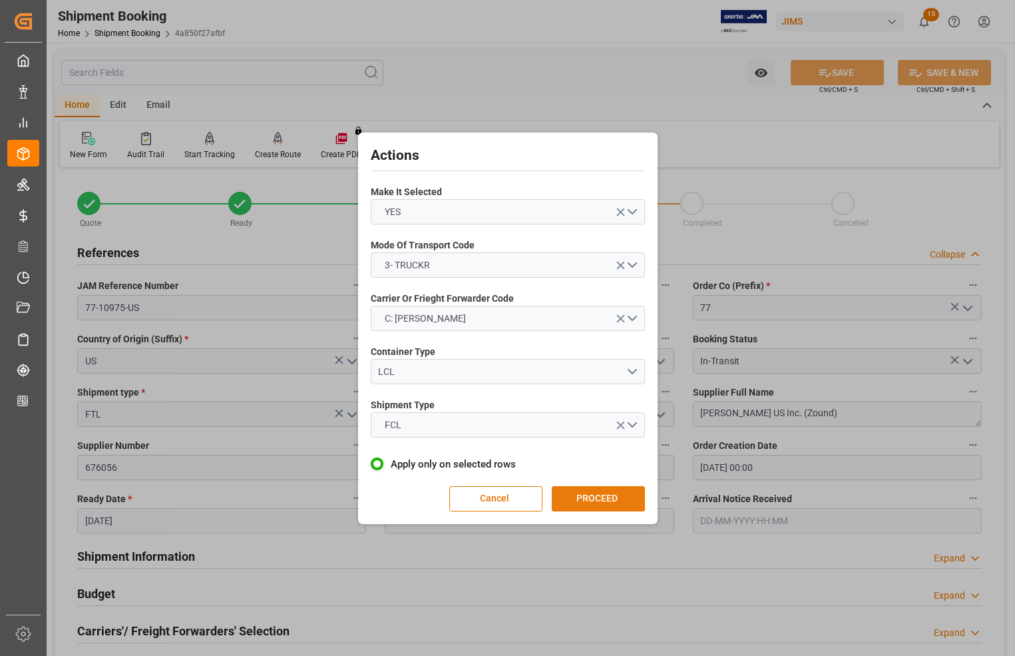
click at [603, 491] on button "PROCEED" at bounding box center [598, 498] width 93 height 25
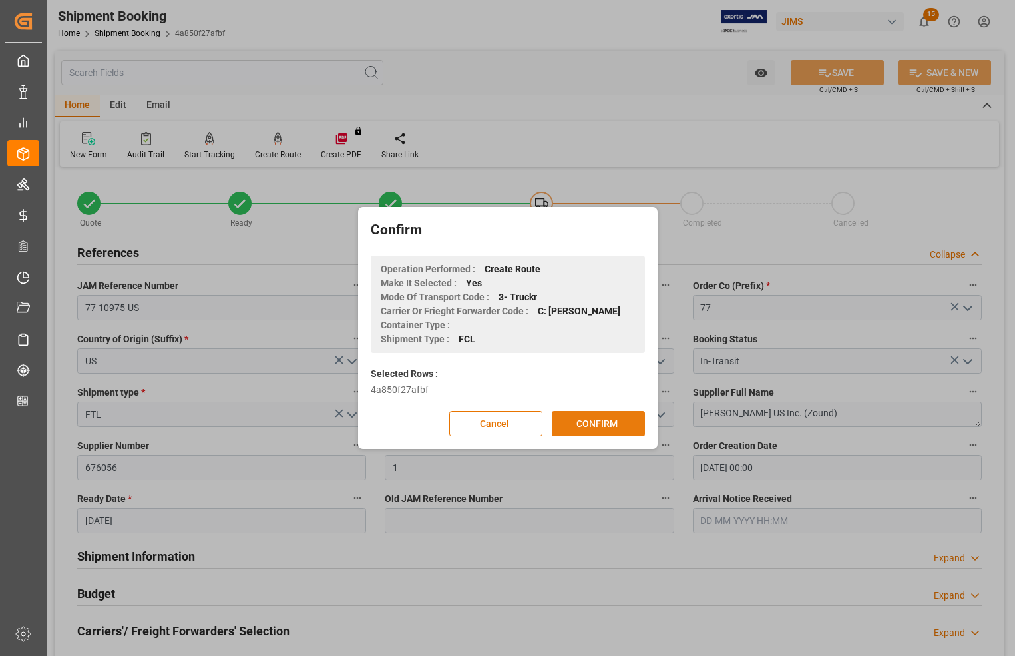
click at [600, 418] on button "CONFIRM" at bounding box center [598, 423] width 93 height 25
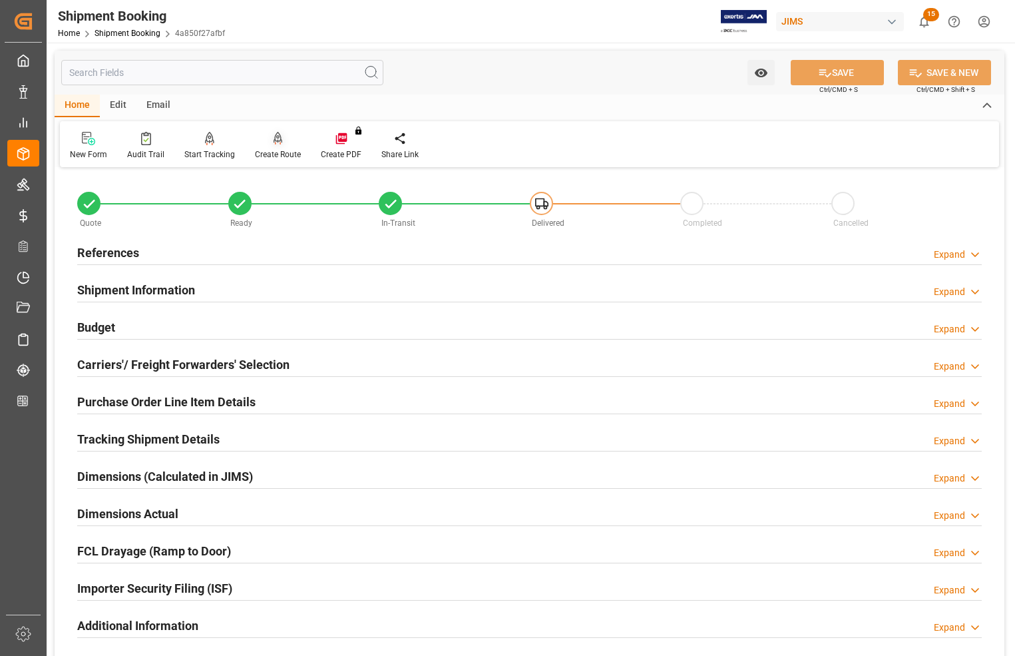
click at [283, 154] on div "Create Route" at bounding box center [278, 154] width 46 height 12
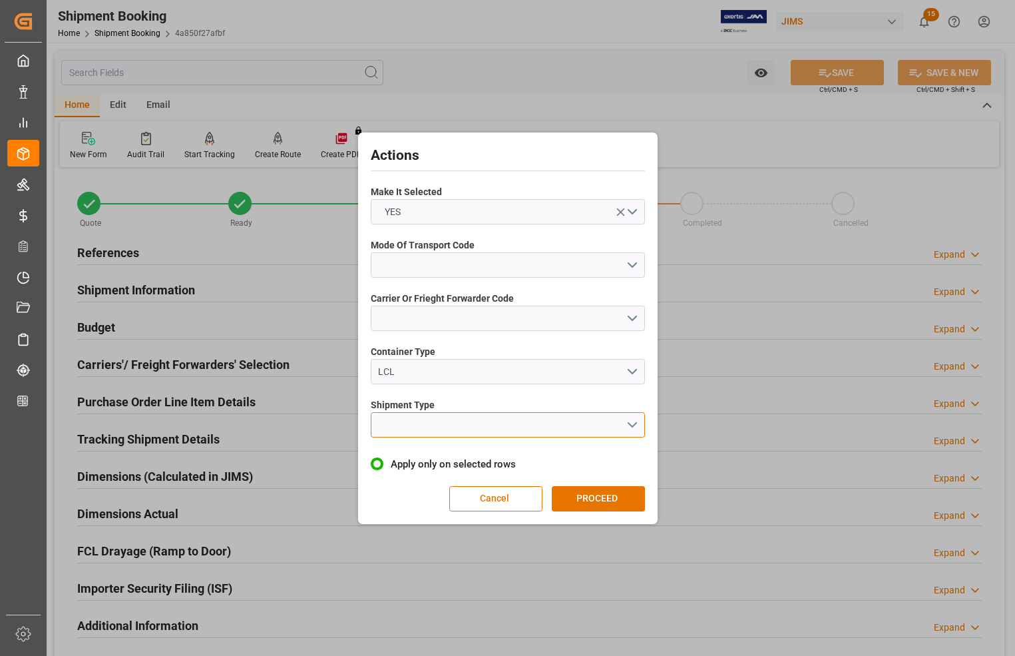
click at [454, 426] on button "open menu" at bounding box center [508, 424] width 274 height 25
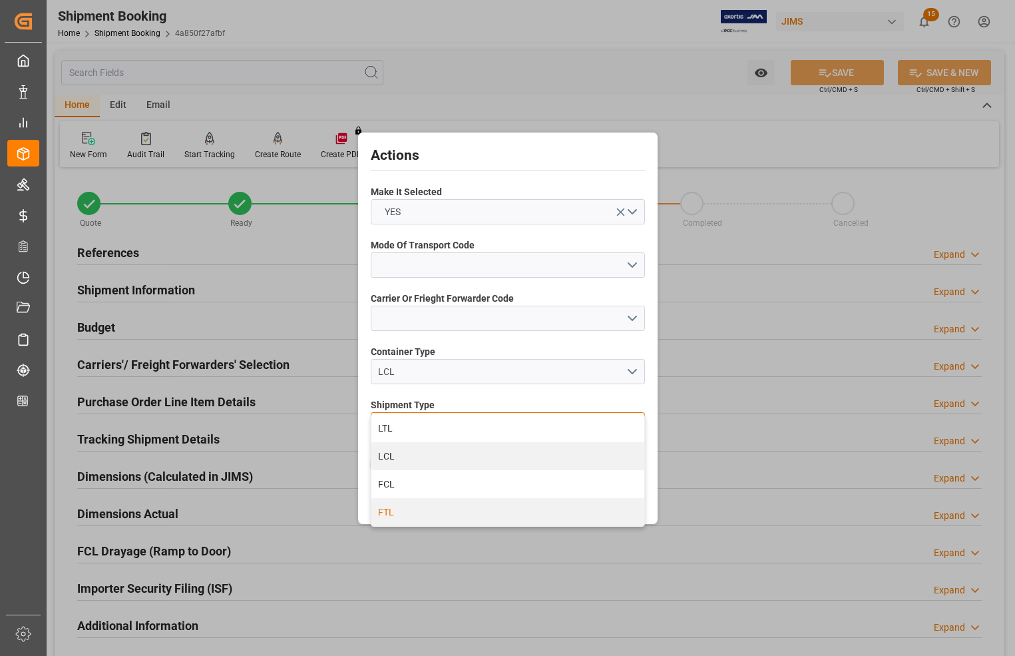
click at [398, 507] on div "FTL" at bounding box center [508, 512] width 273 height 28
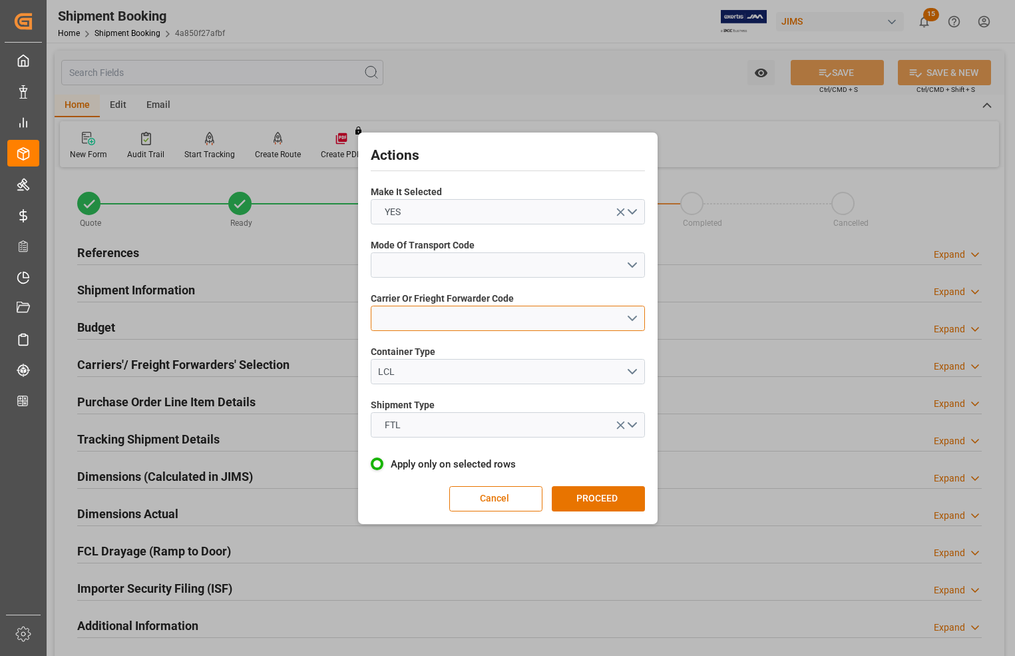
click at [398, 322] on button "open menu" at bounding box center [508, 318] width 274 height 25
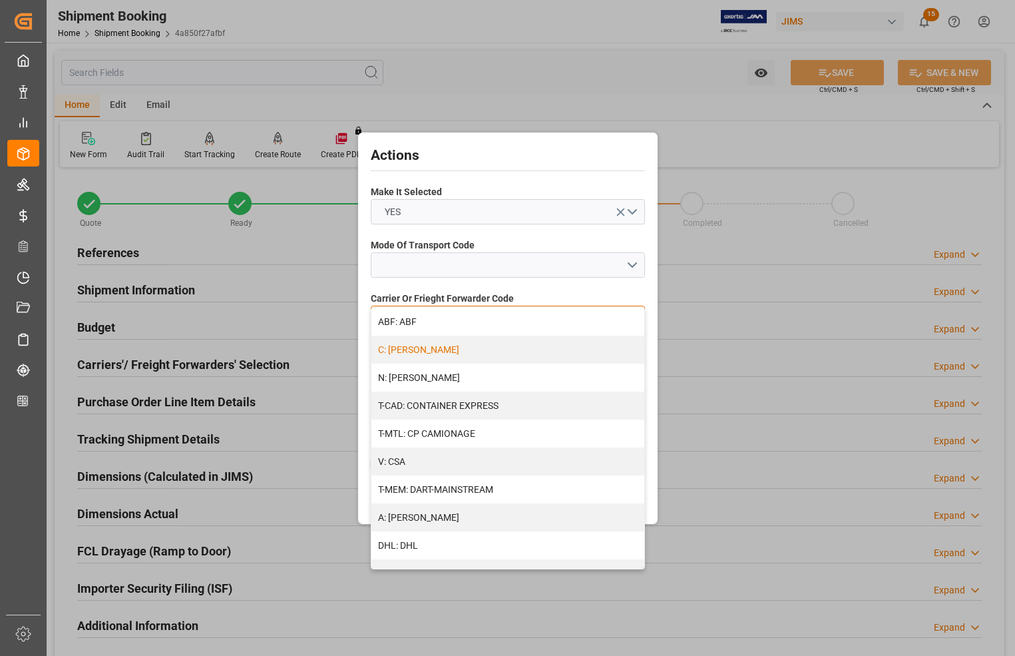
click at [398, 348] on div "C: [PERSON_NAME]" at bounding box center [508, 350] width 273 height 28
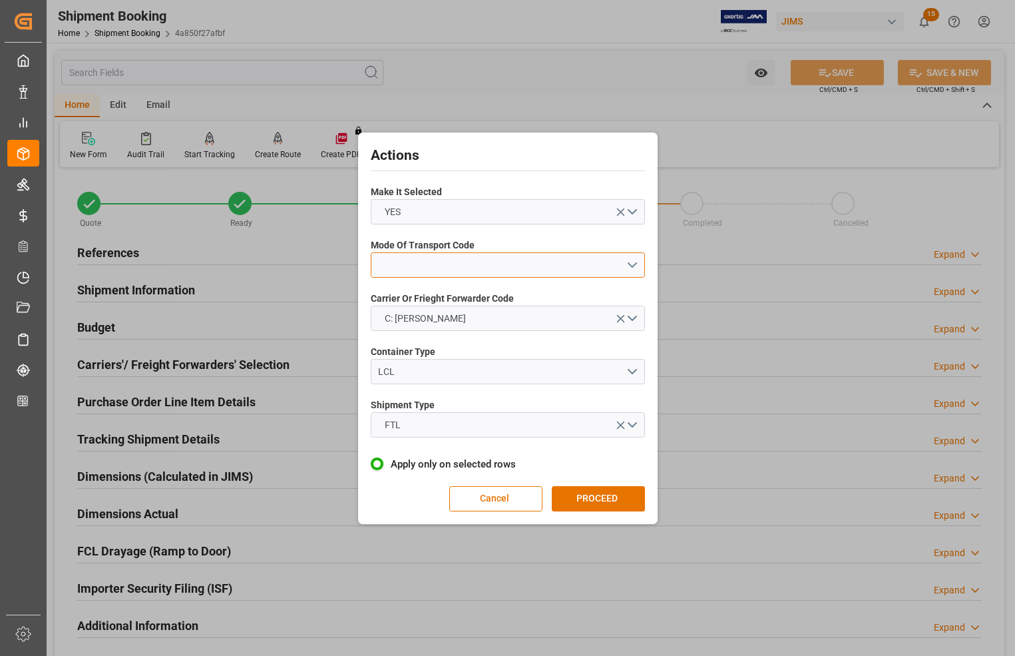
click at [404, 260] on button "open menu" at bounding box center [508, 264] width 274 height 25
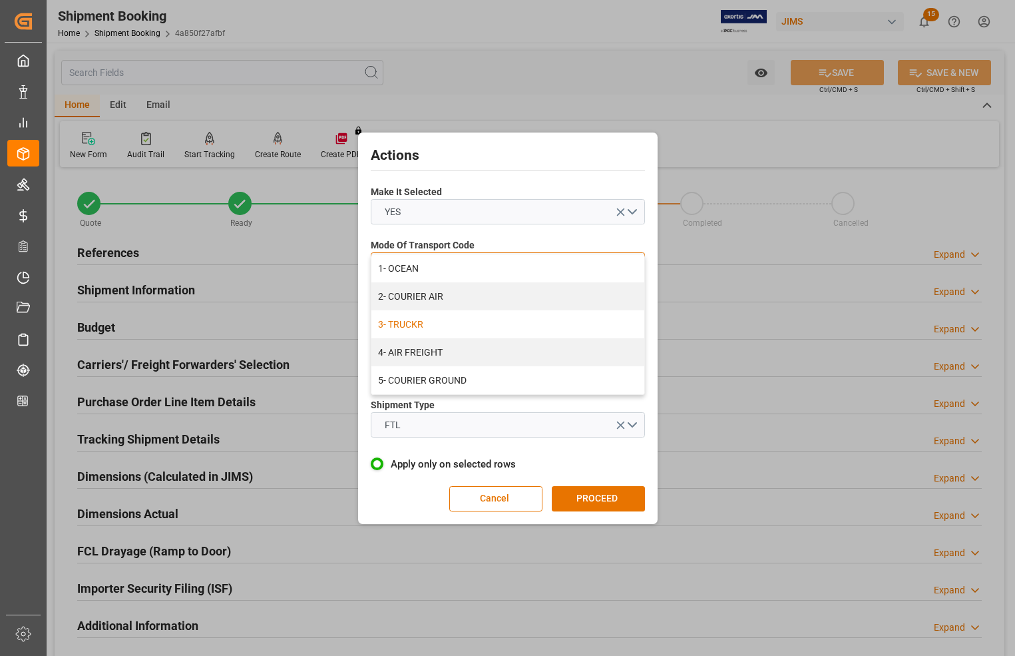
click at [410, 318] on div "3- TRUCKR" at bounding box center [508, 324] width 273 height 28
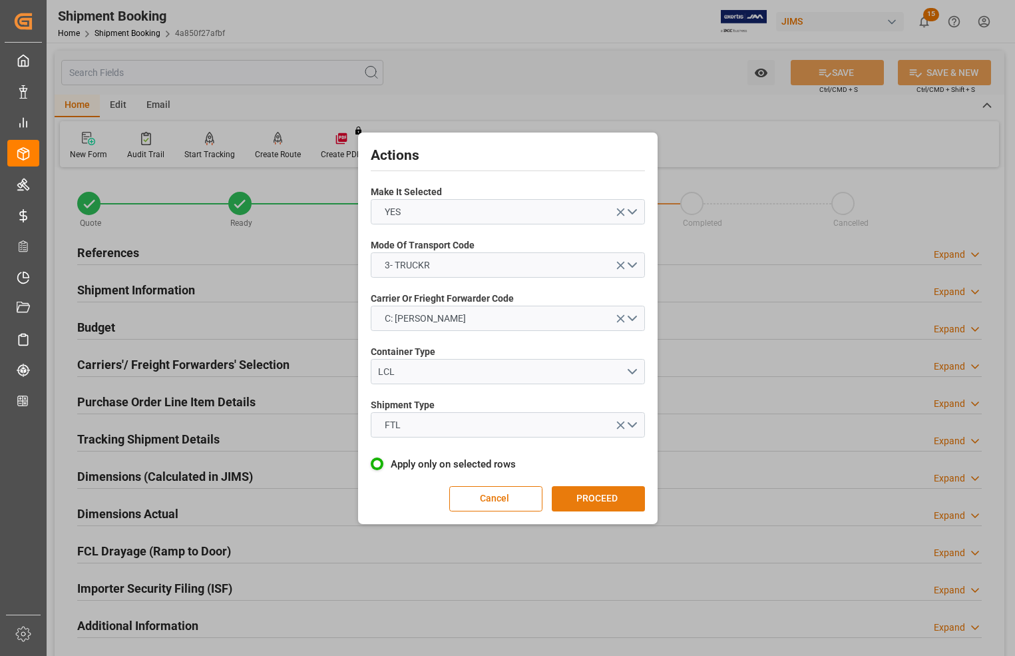
click at [588, 494] on button "PROCEED" at bounding box center [598, 498] width 93 height 25
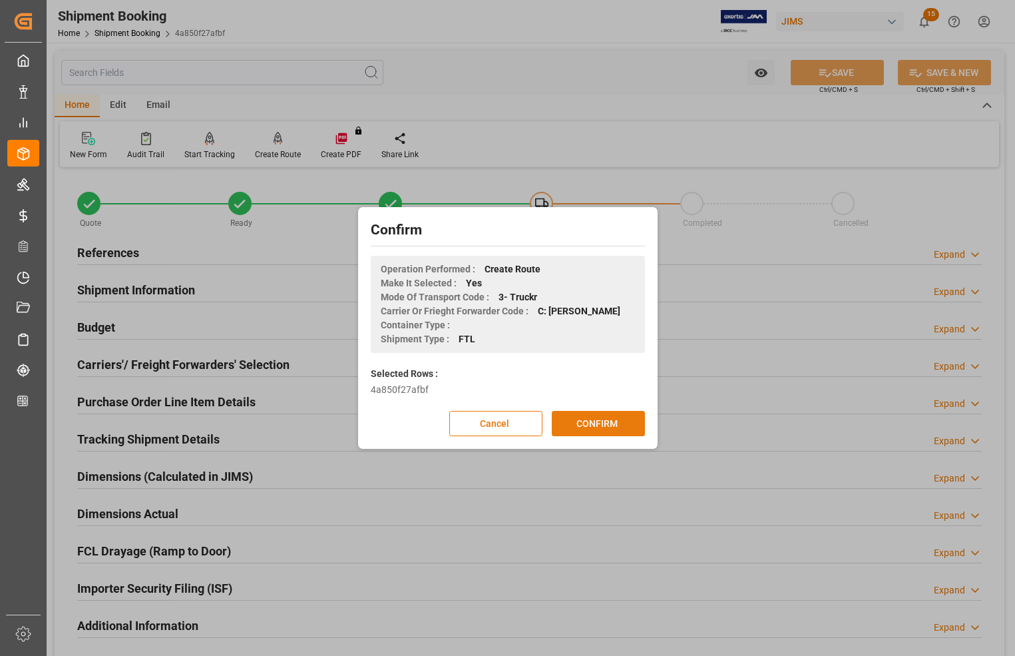
click at [609, 422] on button "CONFIRM" at bounding box center [598, 423] width 93 height 25
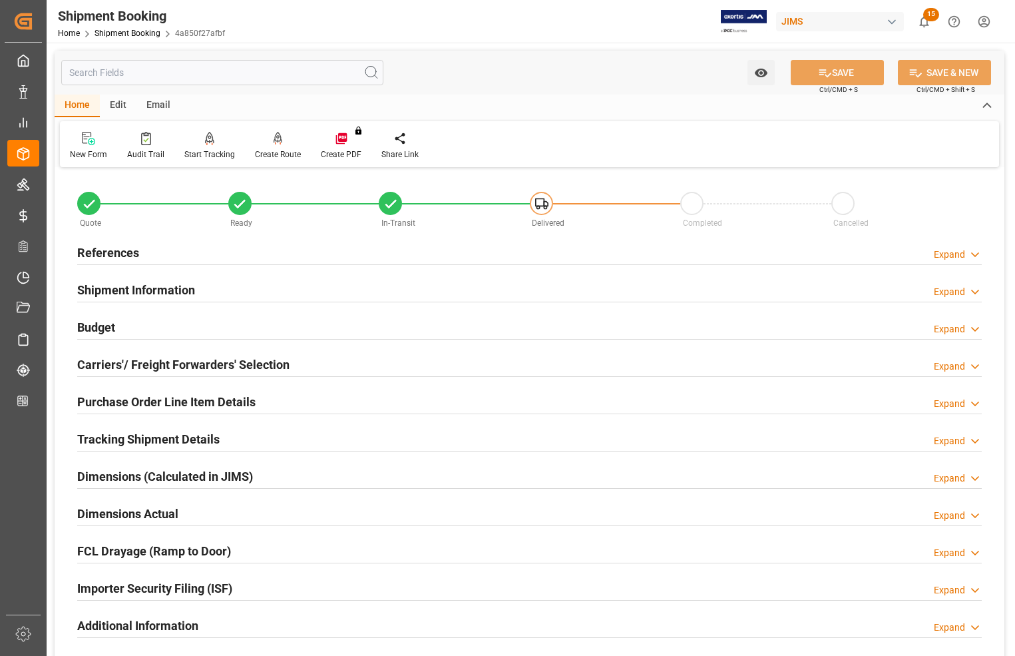
click at [352, 239] on div "References Expand" at bounding box center [529, 251] width 905 height 25
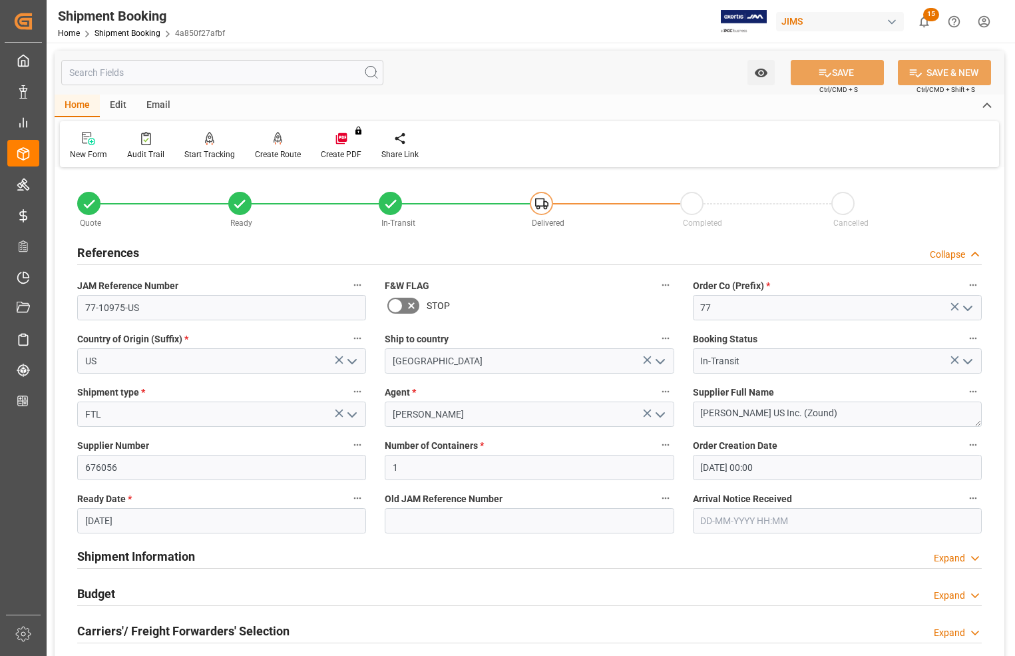
click at [119, 250] on h2 "References" at bounding box center [108, 253] width 62 height 18
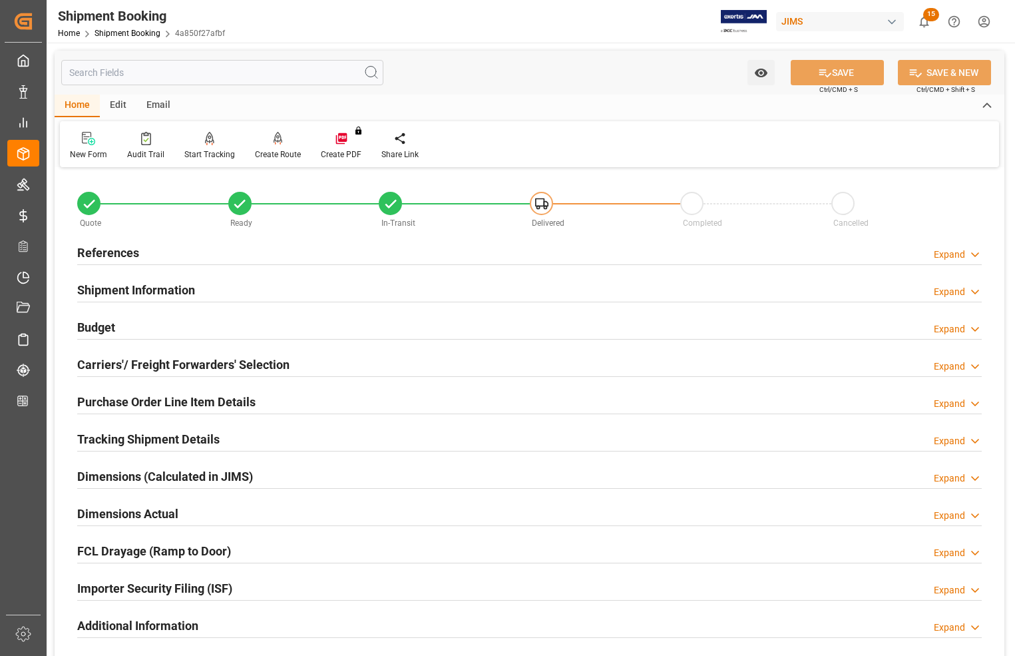
click at [354, 273] on div "Shipment Information Expand" at bounding box center [530, 290] width 924 height 37
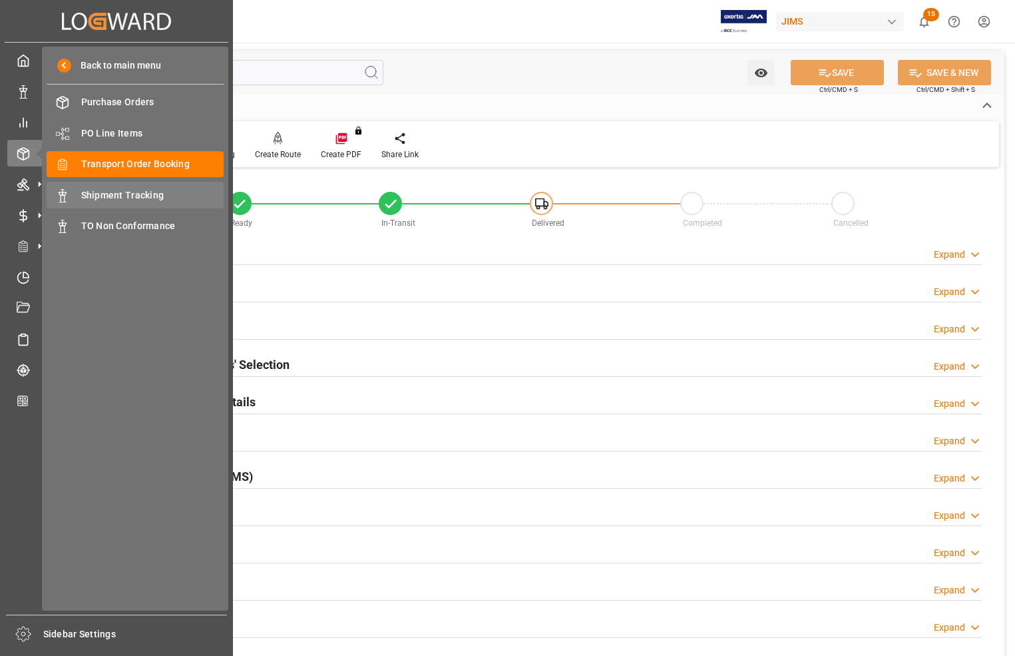
click at [83, 195] on span "Shipment Tracking" at bounding box center [152, 195] width 143 height 14
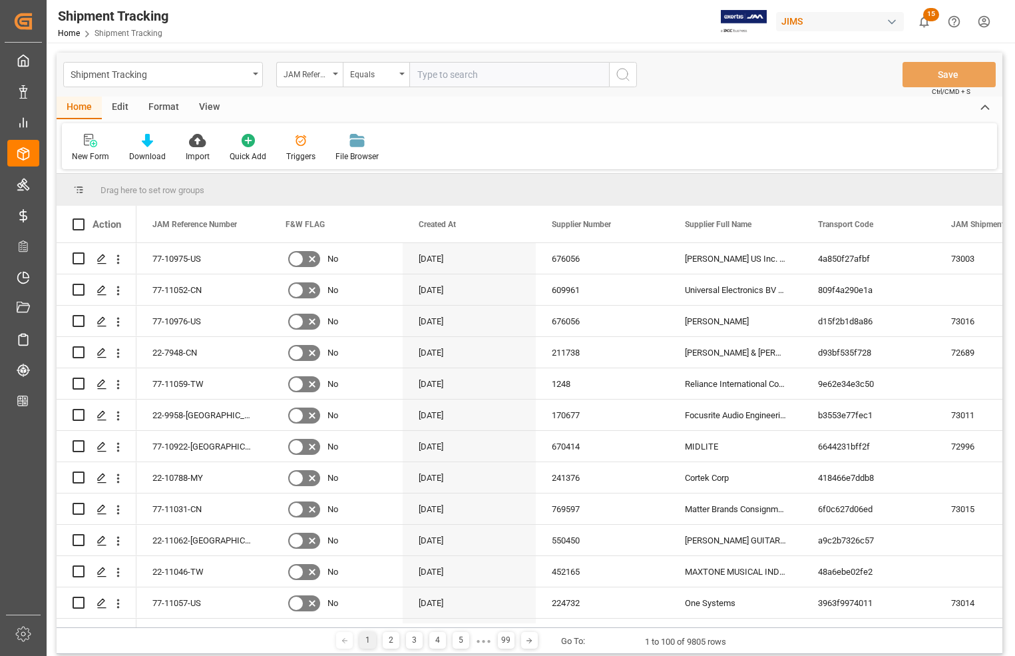
click at [433, 84] on input "text" at bounding box center [510, 74] width 200 height 25
type input "77-10976-US"
click at [621, 72] on icon "search button" at bounding box center [623, 75] width 16 height 16
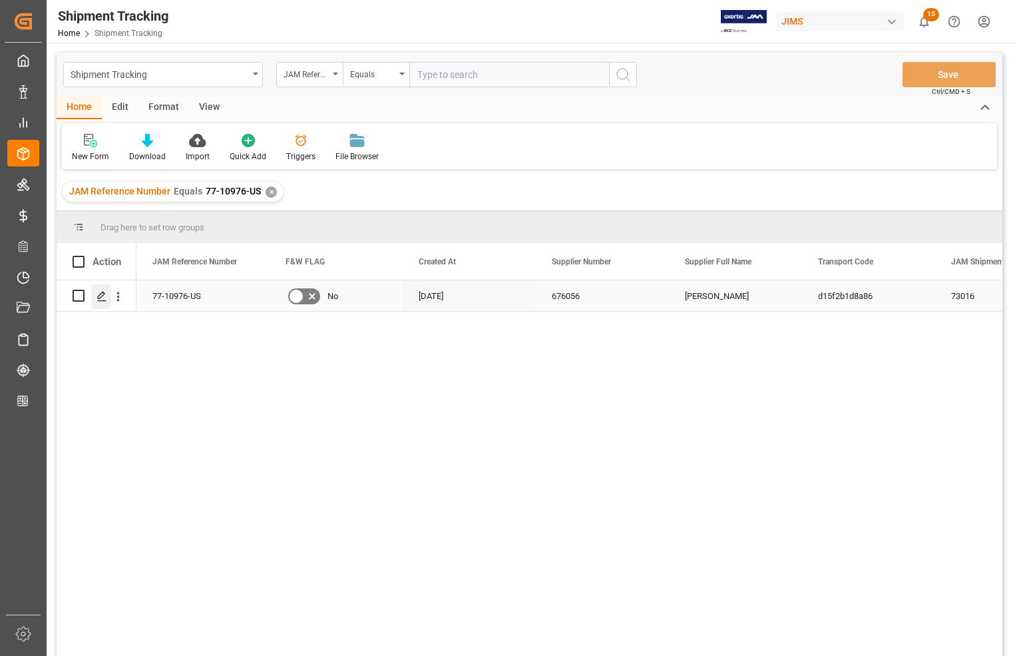
click at [99, 294] on icon "Press SPACE to select this row." at bounding box center [102, 296] width 11 height 11
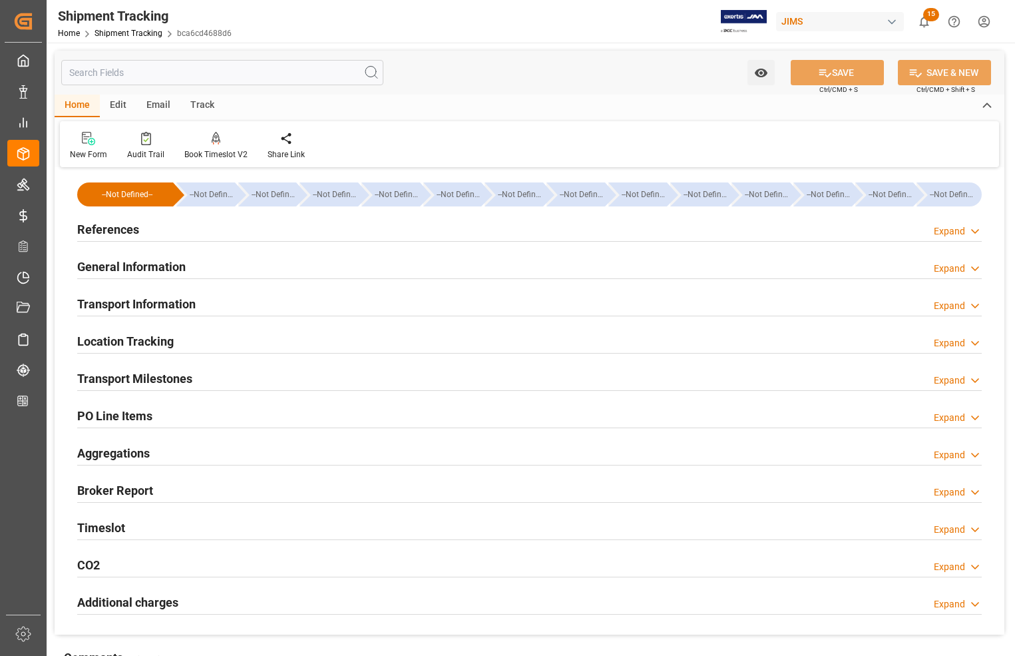
click at [95, 228] on h2 "References" at bounding box center [108, 229] width 62 height 18
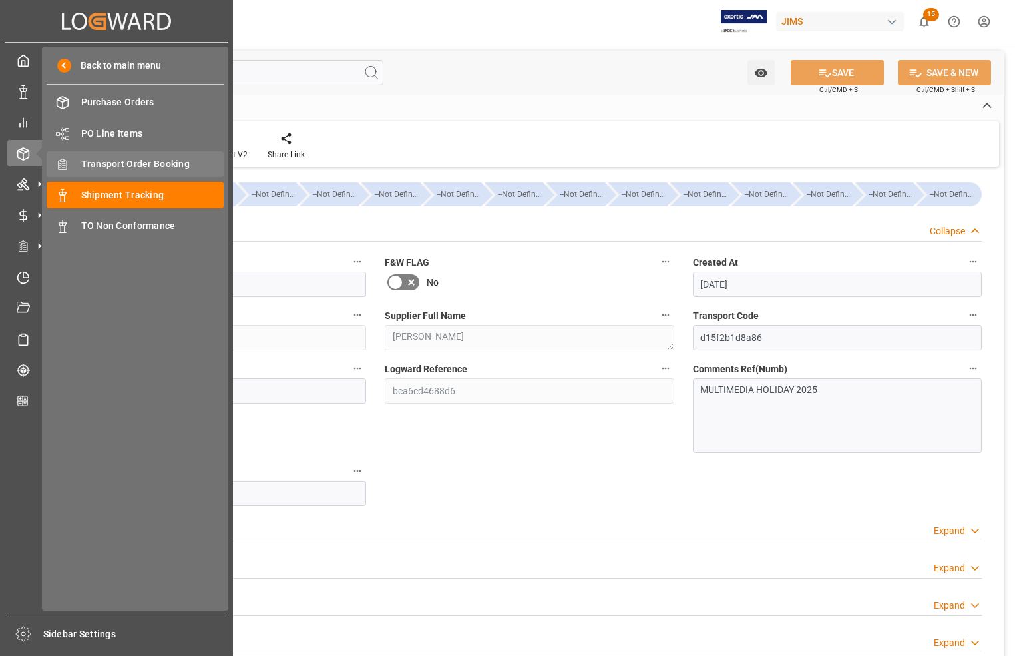
click at [111, 163] on span "Transport Order Booking" at bounding box center [152, 164] width 143 height 14
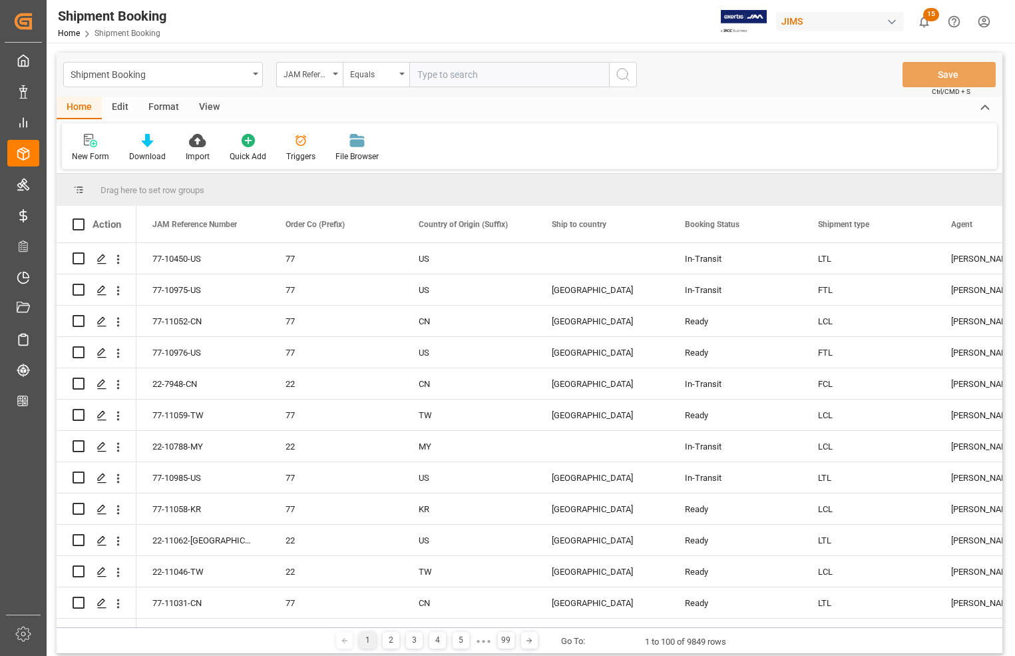
click at [483, 81] on input "text" at bounding box center [510, 74] width 200 height 25
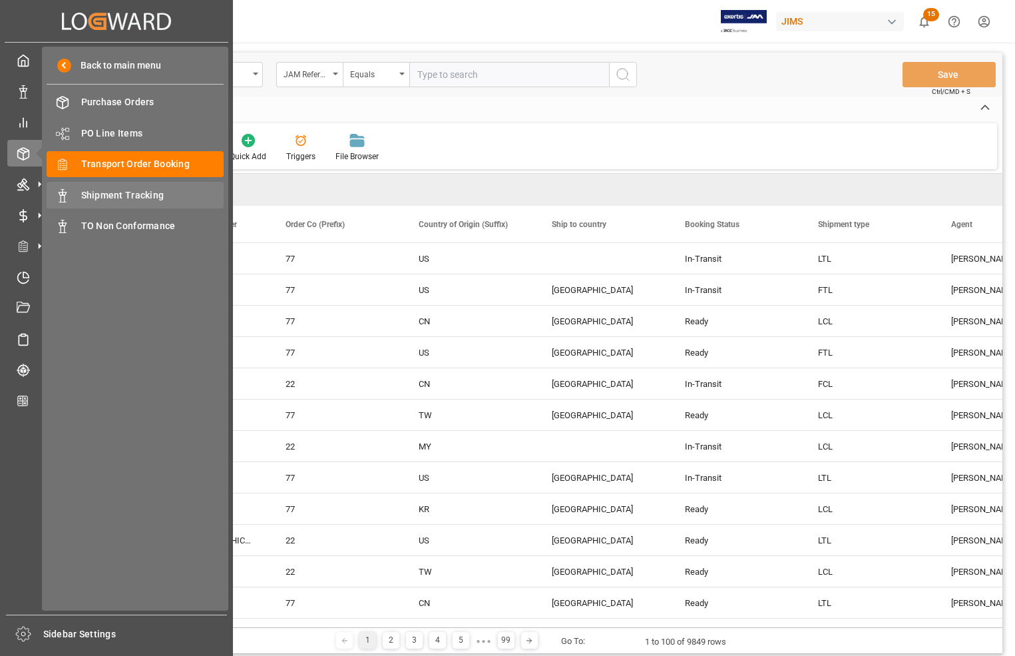
click at [107, 194] on span "Shipment Tracking" at bounding box center [152, 195] width 143 height 14
